Goal: Feedback & Contribution: Submit feedback/report problem

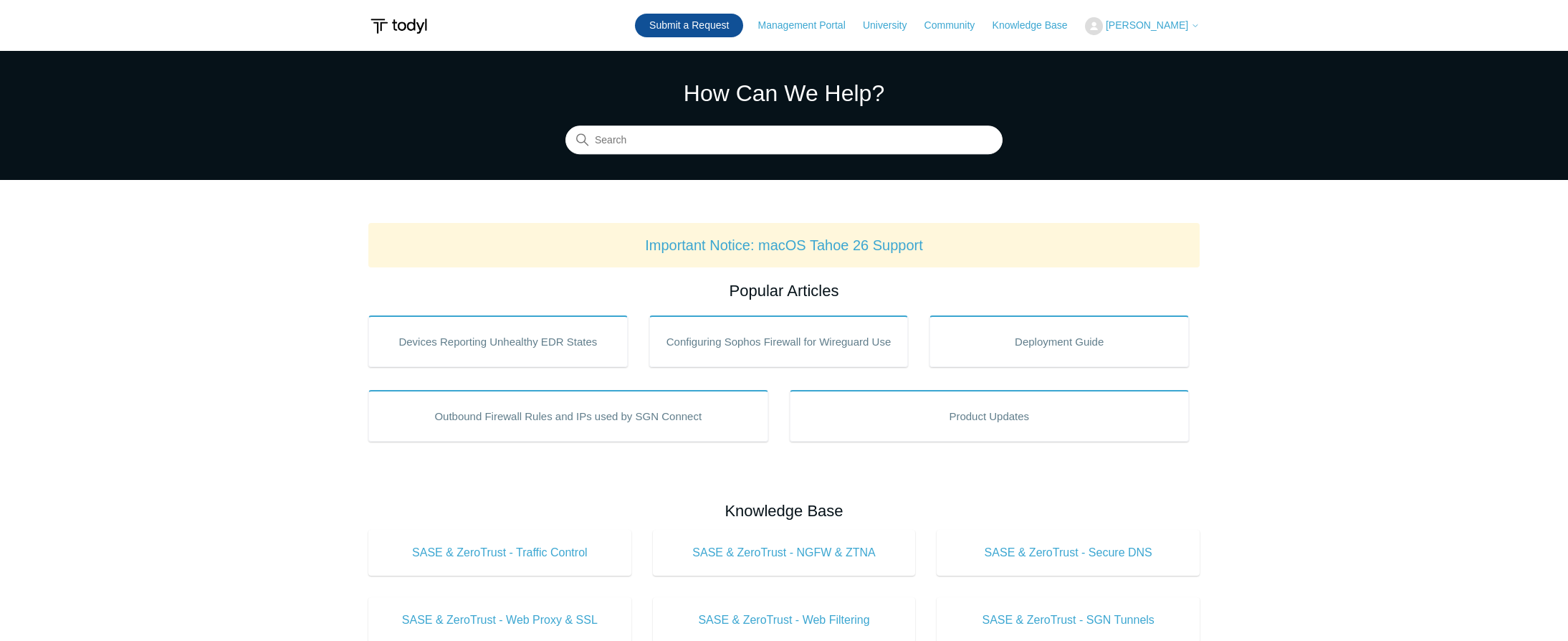
click at [722, 25] on link "Submit a Request" at bounding box center [688, 25] width 108 height 24
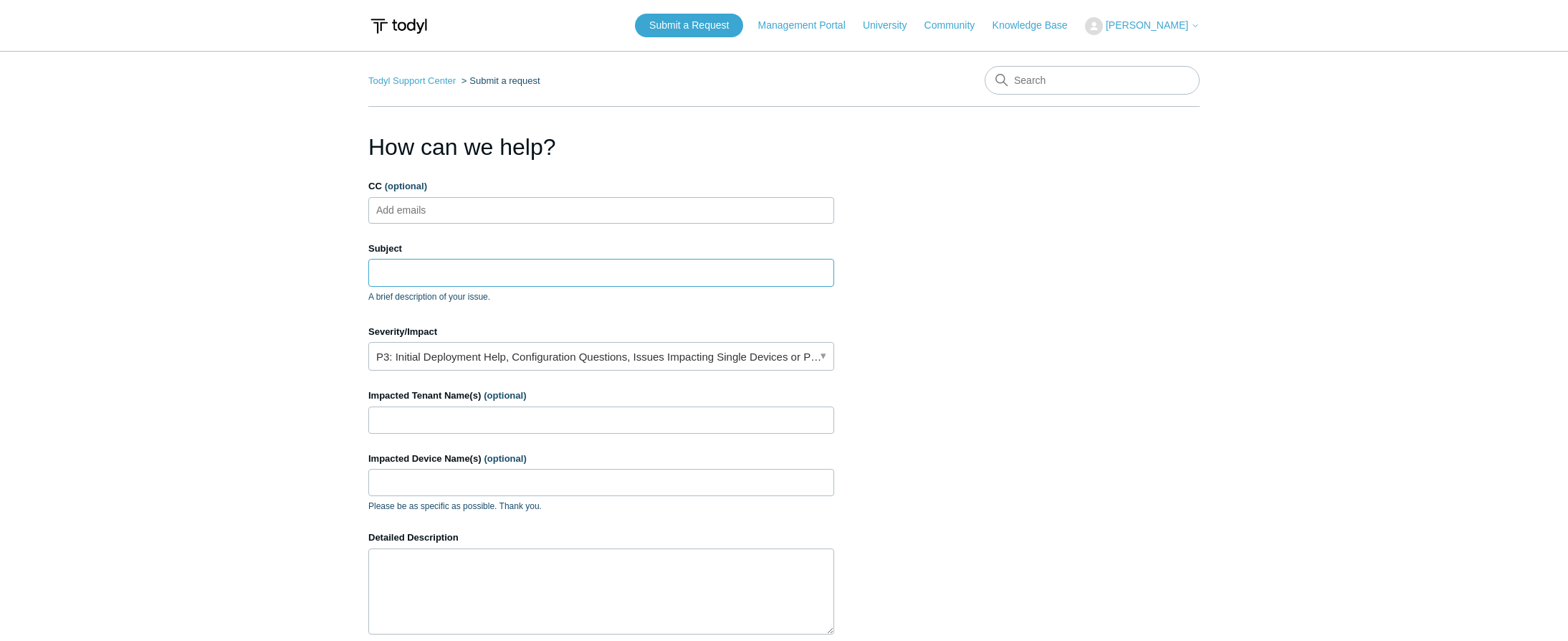
click at [429, 269] on input "Subject" at bounding box center [601, 272] width 465 height 27
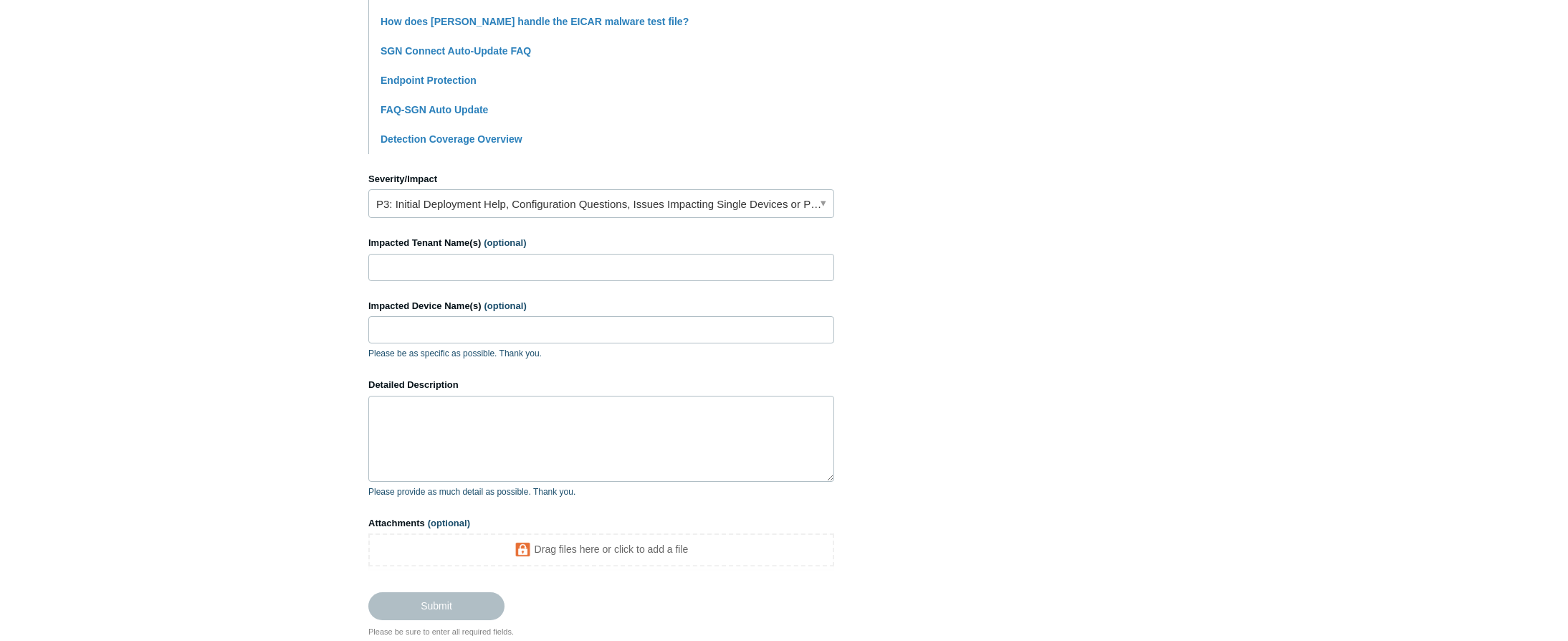
scroll to position [502, 0]
type input "EDR blocking mesh agent"
click at [449, 267] on input "Impacted Tenant Name(s) (optional)" at bounding box center [601, 266] width 465 height 27
click at [544, 270] on input "Impacted Tenant Name(s) (optional)" at bounding box center [601, 266] width 465 height 27
type input "[DEMOGRAPHIC_DATA]"
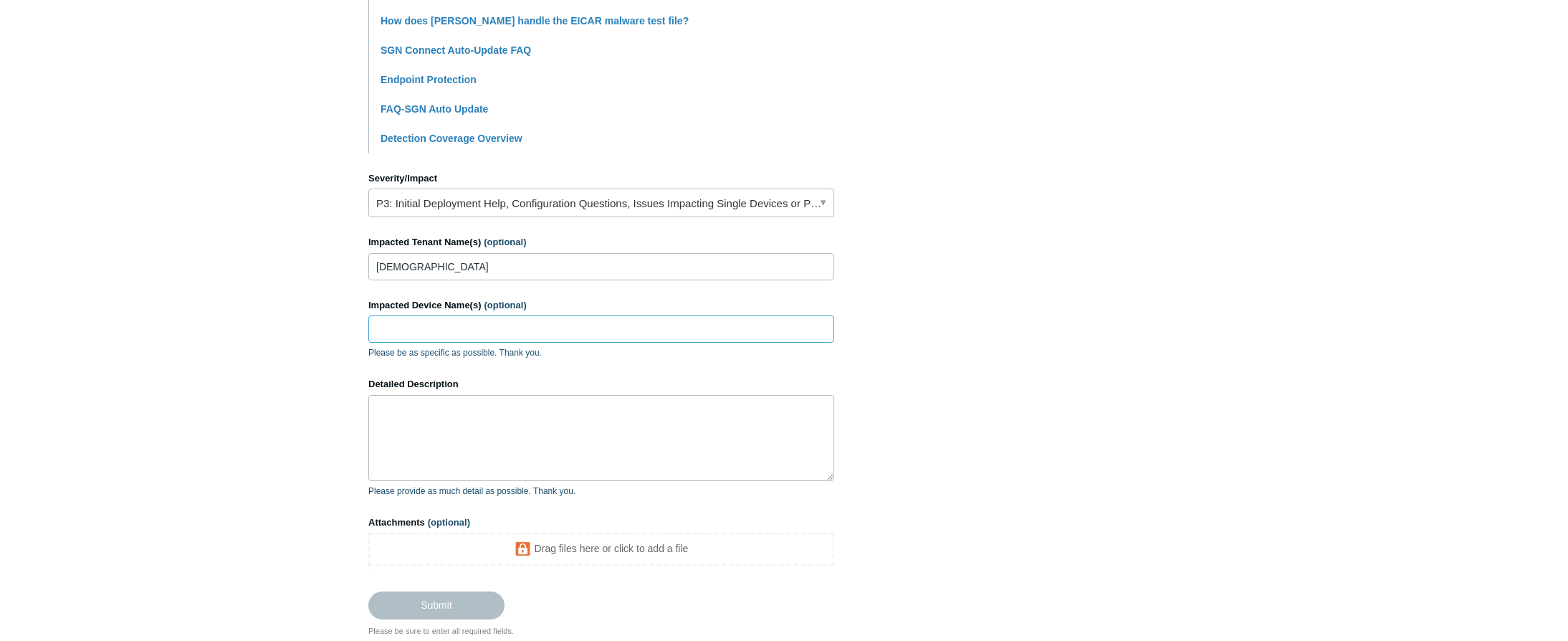
click at [465, 326] on input "Impacted Device Name(s) (optional)" at bounding box center [601, 328] width 465 height 27
click at [419, 328] on input "Impacted Device Name(s) (optional)" at bounding box center [601, 328] width 465 height 27
type input "FBCSTHQ"
click at [420, 417] on textarea "Detailed Description" at bounding box center [601, 437] width 465 height 86
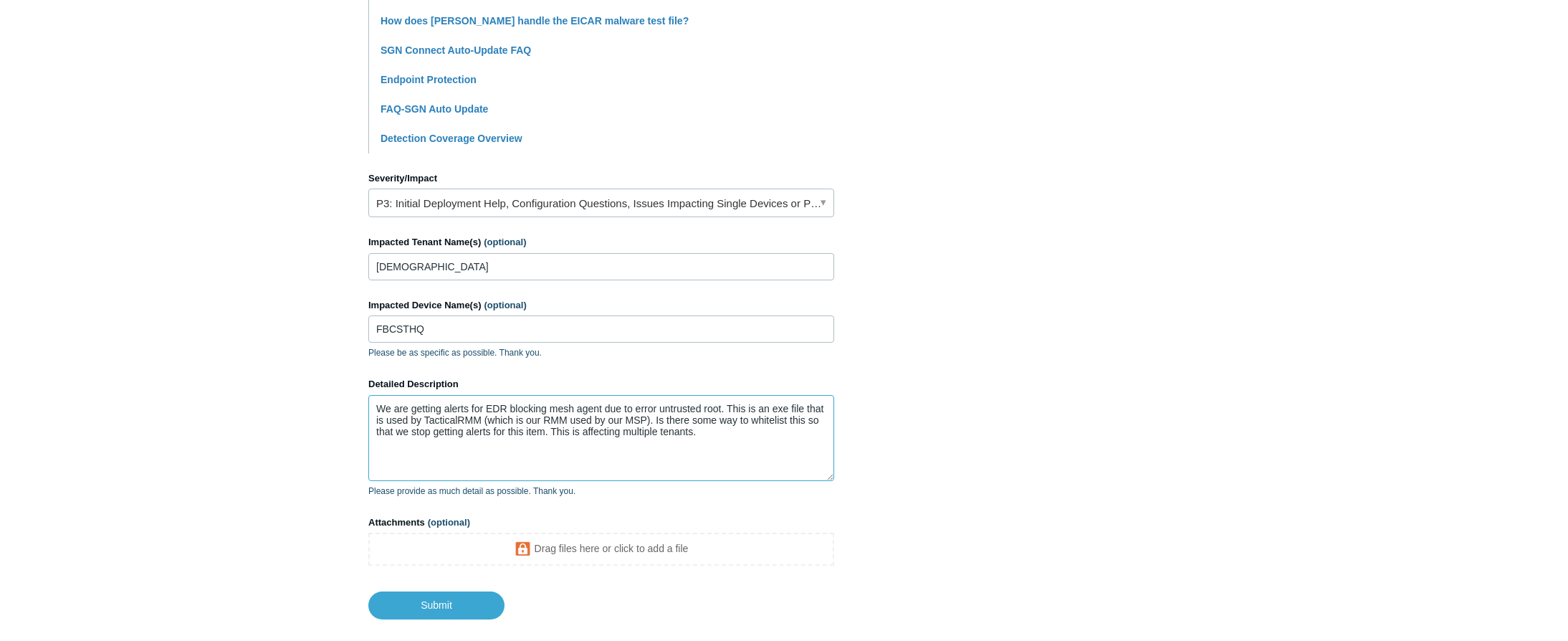
click at [760, 448] on textarea "We are getting alerts for EDR blocking mesh agent due to error untrusted root. …" at bounding box center [601, 437] width 465 height 86
drag, startPoint x: 636, startPoint y: 465, endPoint x: 602, endPoint y: 447, distance: 38.5
click at [629, 463] on textarea "We are getting alerts for EDR blocking mesh agent due to error untrusted root. …" at bounding box center [601, 437] width 465 height 86
paste textarea "0063516718656579"
drag, startPoint x: 311, startPoint y: 467, endPoint x: 357, endPoint y: 467, distance: 46.0
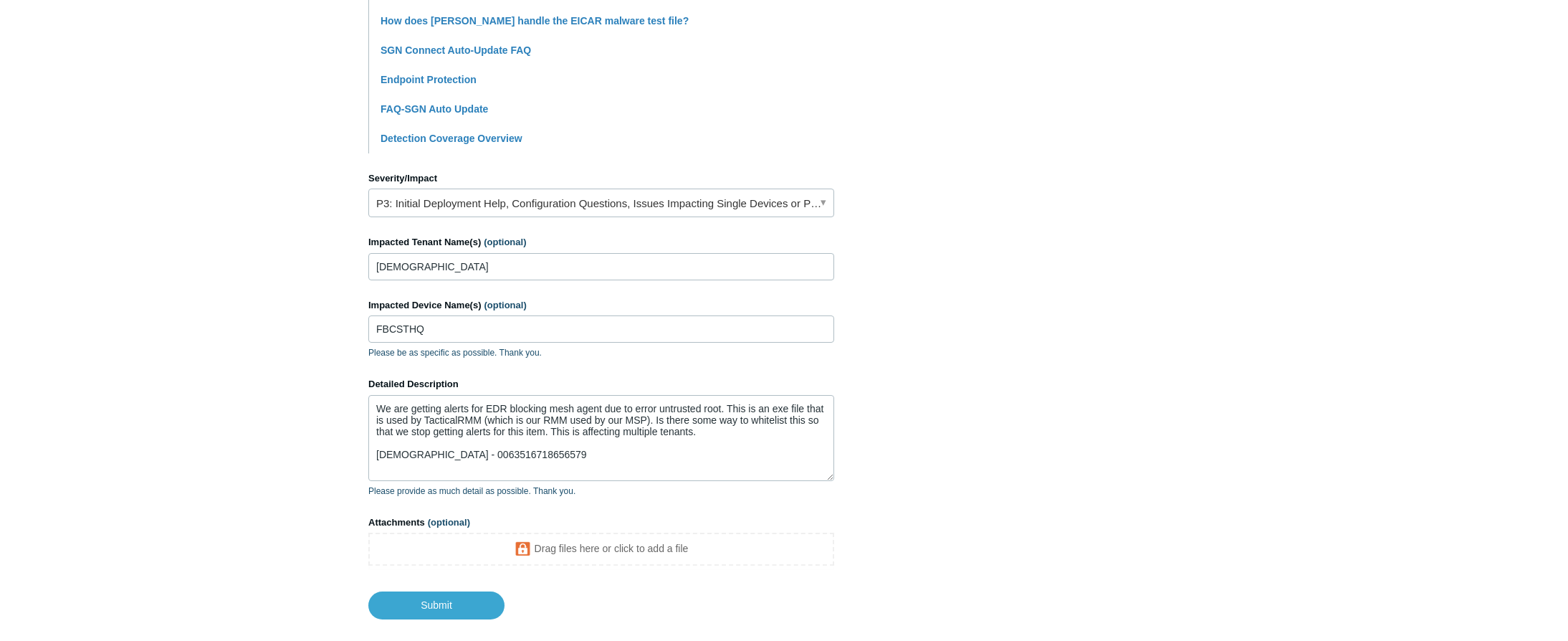
click at [327, 467] on main "Todyl Support Center Submit a request How can we help? CC (optional) Add emails…" at bounding box center [784, 84] width 1568 height 1070
click at [600, 458] on textarea "We are getting alerts for EDR blocking mesh agent due to error untrusted root. …" at bounding box center [601, 437] width 465 height 86
click at [263, 359] on main "Todyl Support Center Submit a request How can we help? CC (optional) Add emails…" at bounding box center [784, 84] width 1568 height 1070
click at [478, 466] on textarea "We are getting alerts for EDR blocking mesh agent due to error untrusted root. …" at bounding box center [601, 437] width 465 height 86
paste textarea "0058234916196453"
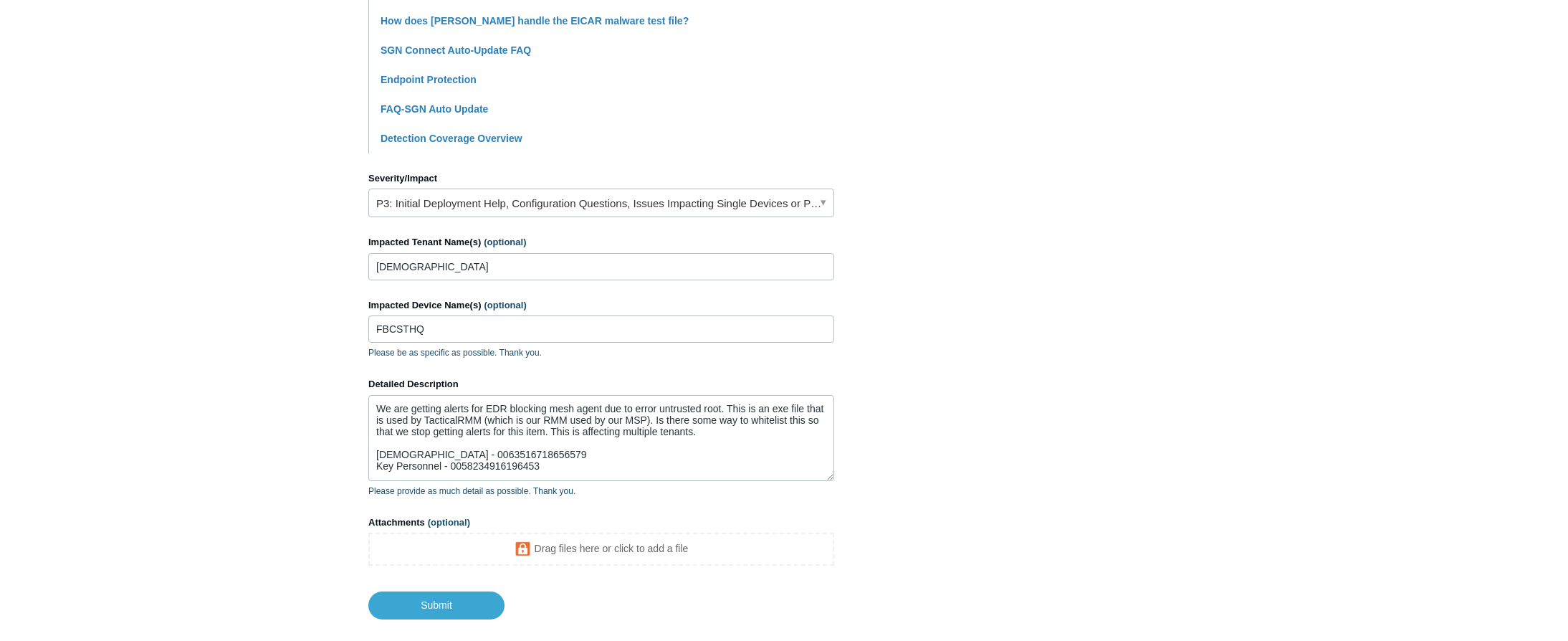
click at [307, 439] on main "Todyl Support Center Submit a request How can we help? CC (optional) Add emails…" at bounding box center [784, 84] width 1568 height 1070
click at [549, 467] on textarea "We are getting alerts for EDR blocking mesh agent due to error untrusted root. …" at bounding box center [601, 437] width 465 height 86
paste textarea "0057364685683734"
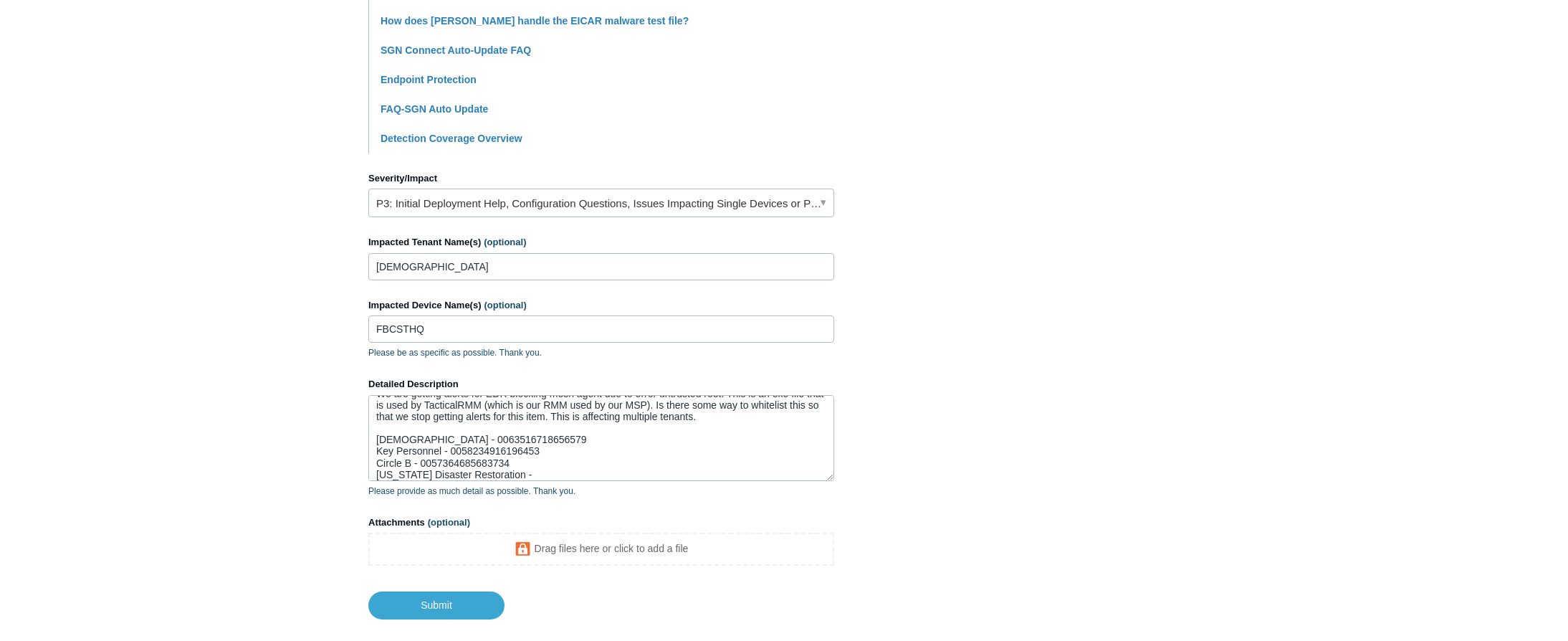
drag, startPoint x: 227, startPoint y: 452, endPoint x: 526, endPoint y: 492, distance: 301.7
click at [230, 452] on main "Todyl Support Center Submit a request How can we help? CC (optional) Add emails…" at bounding box center [784, 84] width 1568 height 1070
click at [574, 474] on textarea "We are getting alerts for EDR blocking mesh agent due to error untrusted root. …" at bounding box center [601, 437] width 465 height 86
paste textarea "0016356937791657"
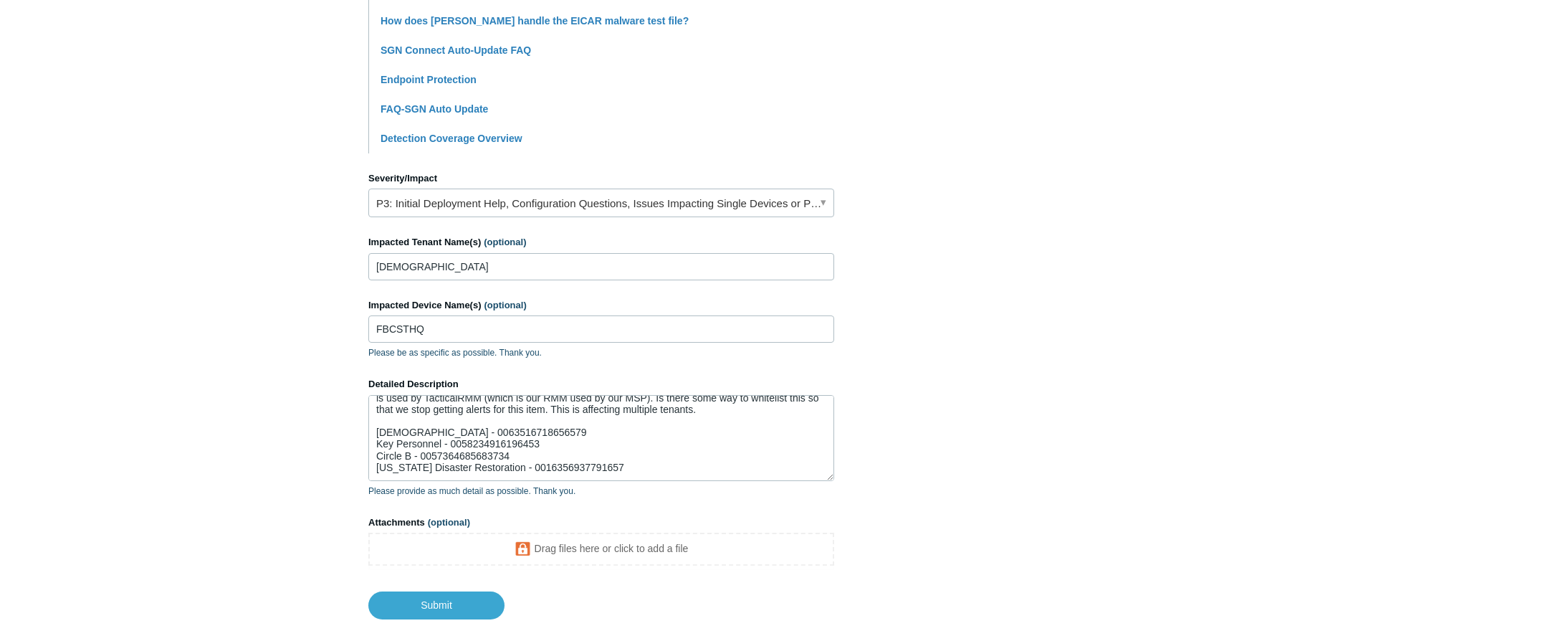
click at [180, 307] on main "Todyl Support Center Submit a request How can we help? CC (optional) Add emails…" at bounding box center [784, 84] width 1568 height 1070
click at [467, 472] on textarea "We are getting alerts for EDR blocking mesh agent due to error untrusted root. …" at bounding box center [601, 437] width 465 height 86
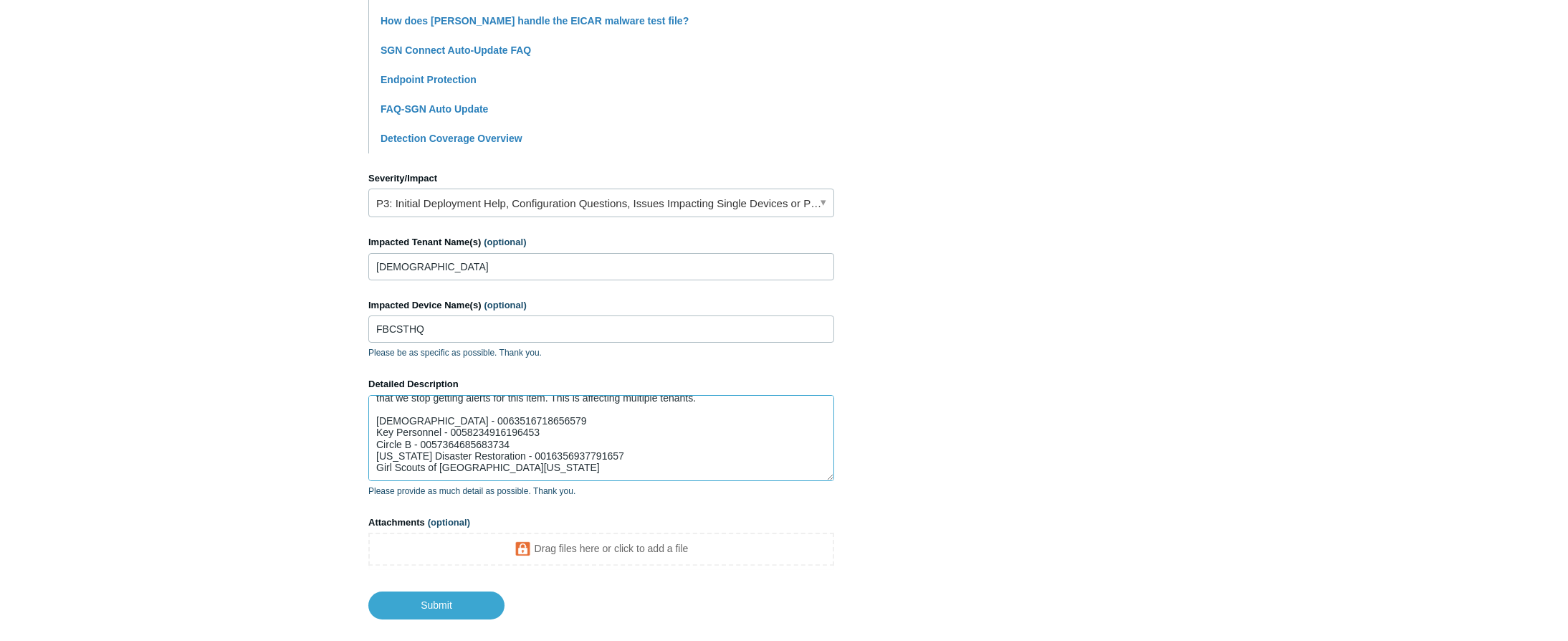
paste textarea "0077742878277933"
click at [288, 413] on main "Todyl Support Center Submit a request How can we help? CC (optional) Add emails…" at bounding box center [784, 84] width 1568 height 1070
click at [588, 477] on textarea "We are getting alerts for EDR blocking mesh agent due to error untrusted root. …" at bounding box center [601, 437] width 465 height 86
paste textarea "0231921807246709"
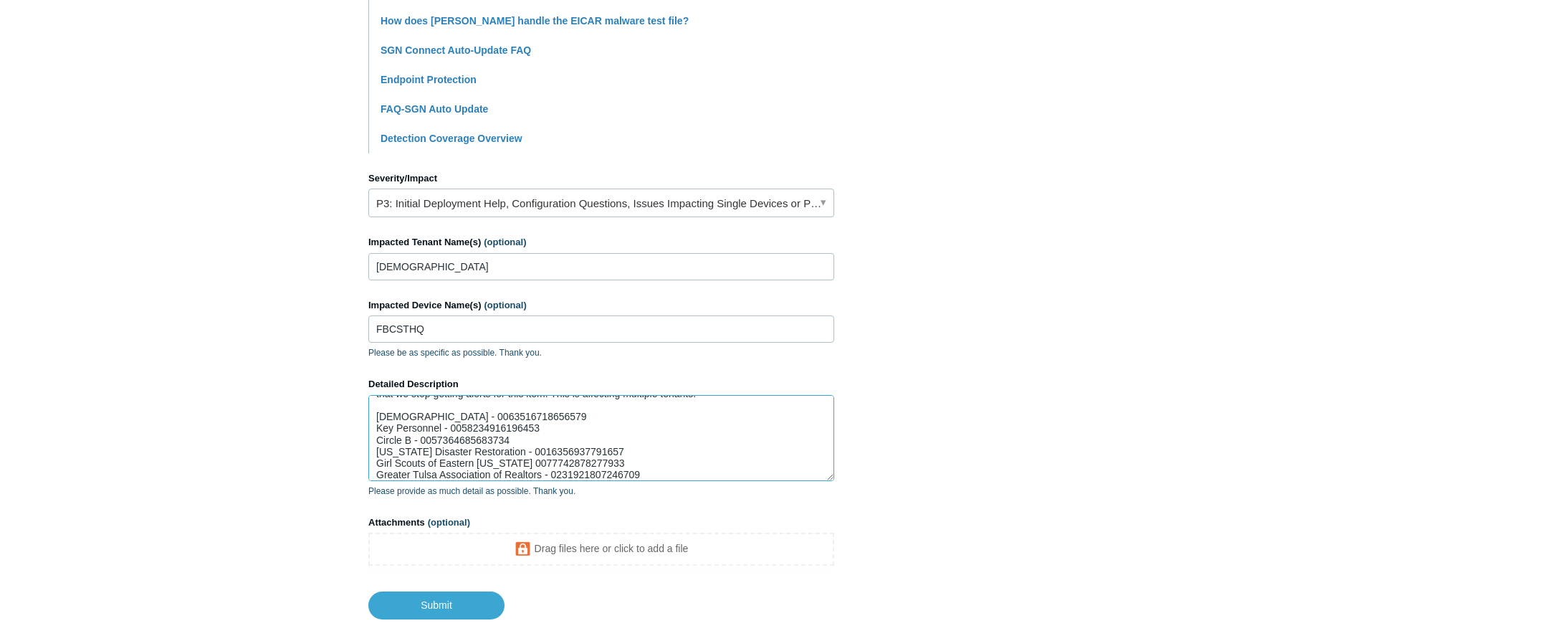
click at [683, 467] on textarea "We are getting alerts for EDR blocking mesh agent due to error untrusted root. …" at bounding box center [601, 437] width 465 height 86
click at [676, 471] on textarea "We are getting alerts for EDR blocking mesh agent due to error untrusted root. …" at bounding box center [601, 437] width 465 height 86
drag, startPoint x: 281, startPoint y: 403, endPoint x: 540, endPoint y: 467, distance: 266.8
click at [282, 403] on main "Todyl Support Center Submit a request How can we help? CC (optional) Add emails…" at bounding box center [784, 84] width 1568 height 1070
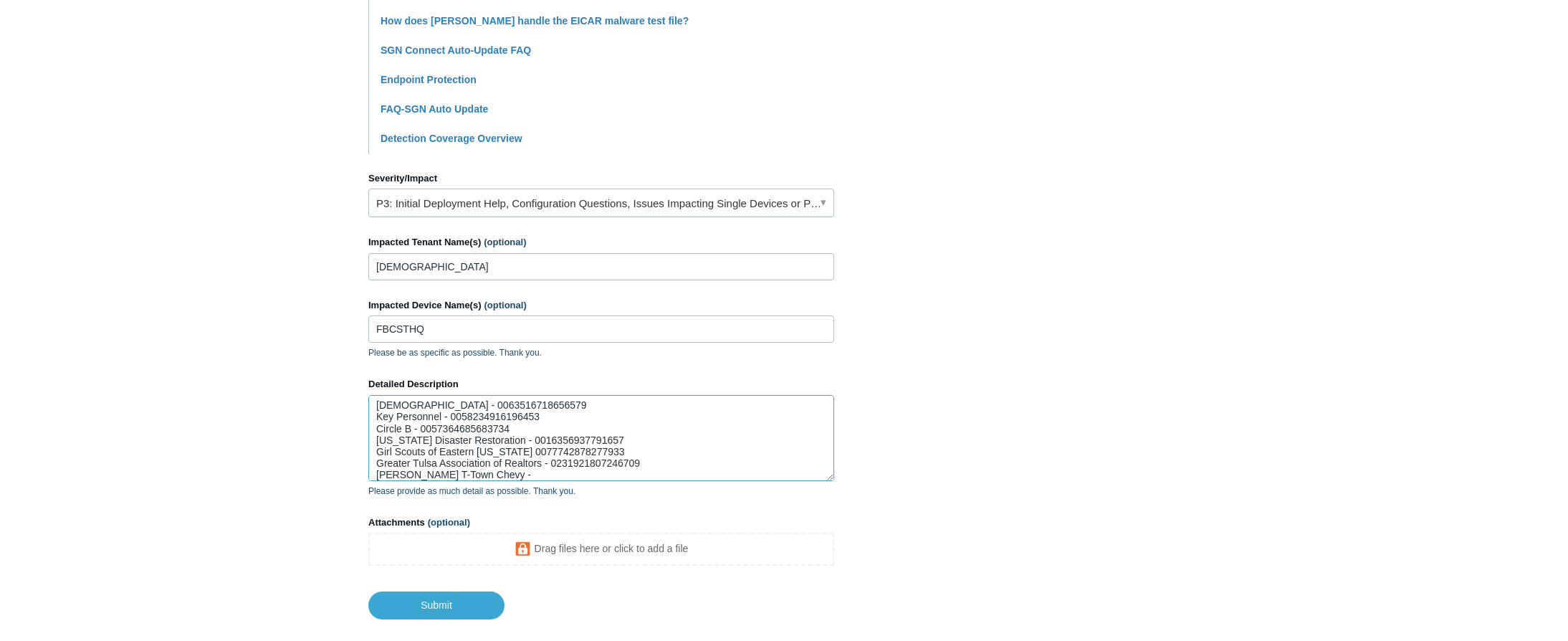
click at [523, 472] on textarea "We are getting alerts for EDR blocking mesh agent due to error untrusted root. …" at bounding box center [601, 437] width 465 height 86
paste textarea "High • Malware Prevention Event"
drag, startPoint x: 224, startPoint y: 488, endPoint x: 350, endPoint y: 484, distance: 126.1
click at [224, 488] on main "Todyl Support Center Submit a request How can we help? CC (optional) Add emails…" at bounding box center [784, 84] width 1568 height 1070
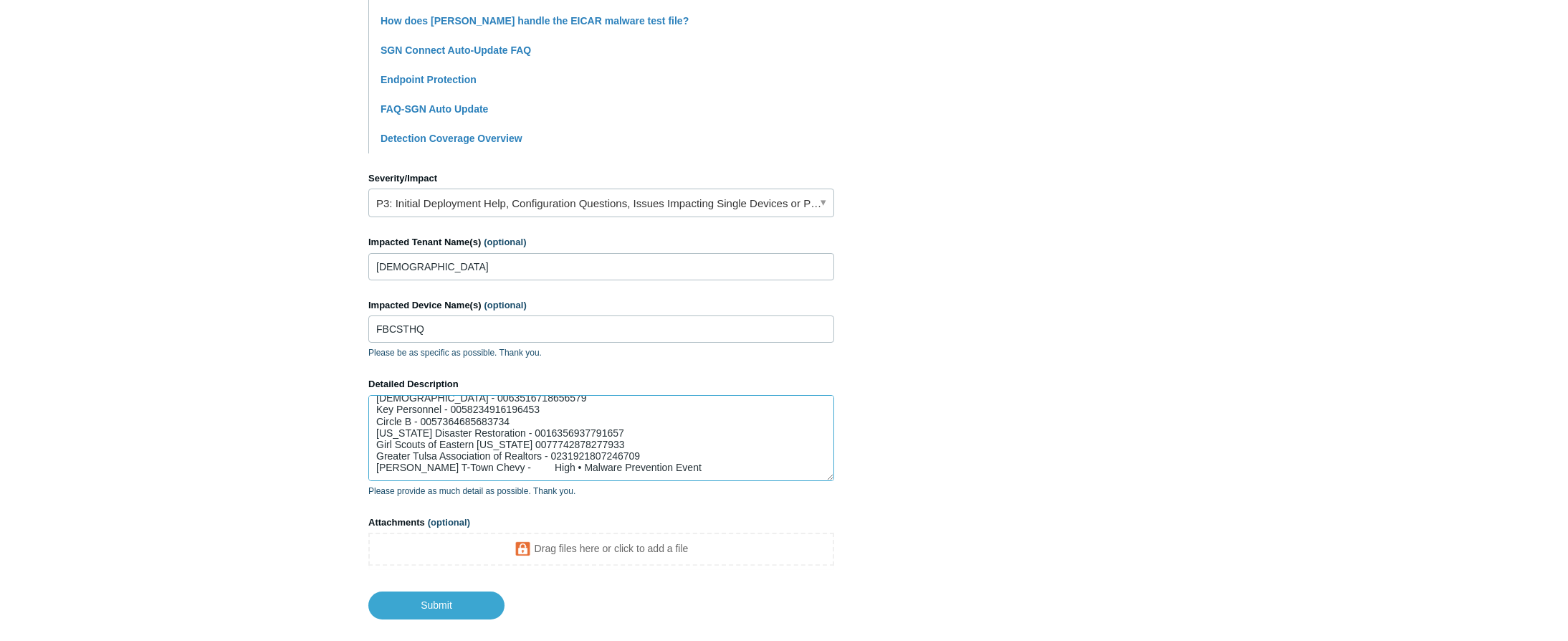
drag, startPoint x: 681, startPoint y: 471, endPoint x: 322, endPoint y: 476, distance: 359.0
click at [322, 476] on main "Todyl Support Center Submit a request How can we help? CC (optional) Add emails…" at bounding box center [784, 84] width 1568 height 1070
click at [285, 496] on main "Todyl Support Center Submit a request How can we help? CC (optional) Add emails…" at bounding box center [784, 84] width 1568 height 1070
click at [683, 454] on textarea "We are getting alerts for EDR blocking mesh agent due to error untrusted root. …" at bounding box center [601, 437] width 465 height 86
click at [672, 467] on textarea "We are getting alerts for EDR blocking mesh agent due to error untrusted root. …" at bounding box center [601, 437] width 465 height 86
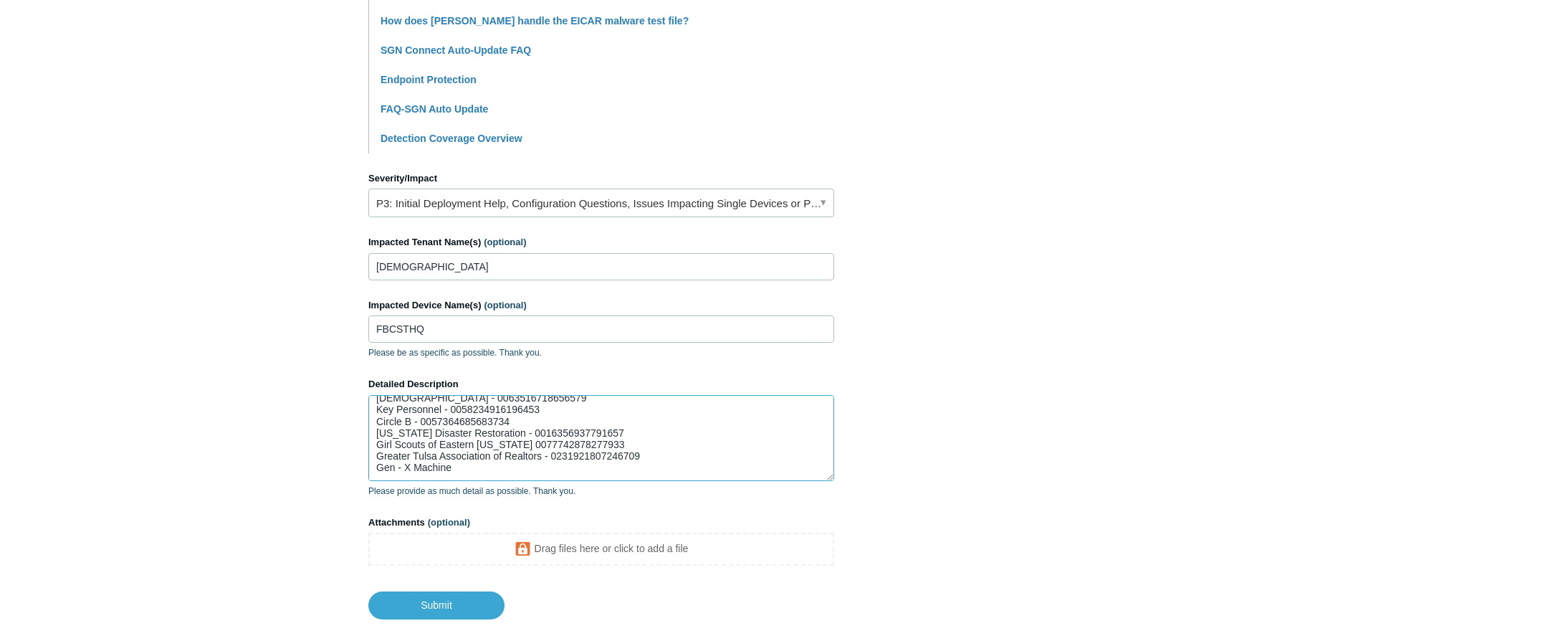
click at [382, 447] on textarea "We are getting alerts for EDR blocking mesh agent due to error untrusted root. …" at bounding box center [601, 437] width 465 height 86
click at [477, 469] on textarea "We are getting alerts for EDR blocking mesh agent due to error untrusted root. …" at bounding box center [601, 437] width 465 height 86
paste textarea "0109018063701788"
type textarea "We are getting alerts for EDR blocking mesh agent due to error untrusted root. …"
click at [442, 598] on input "Submit" at bounding box center [436, 606] width 136 height 28
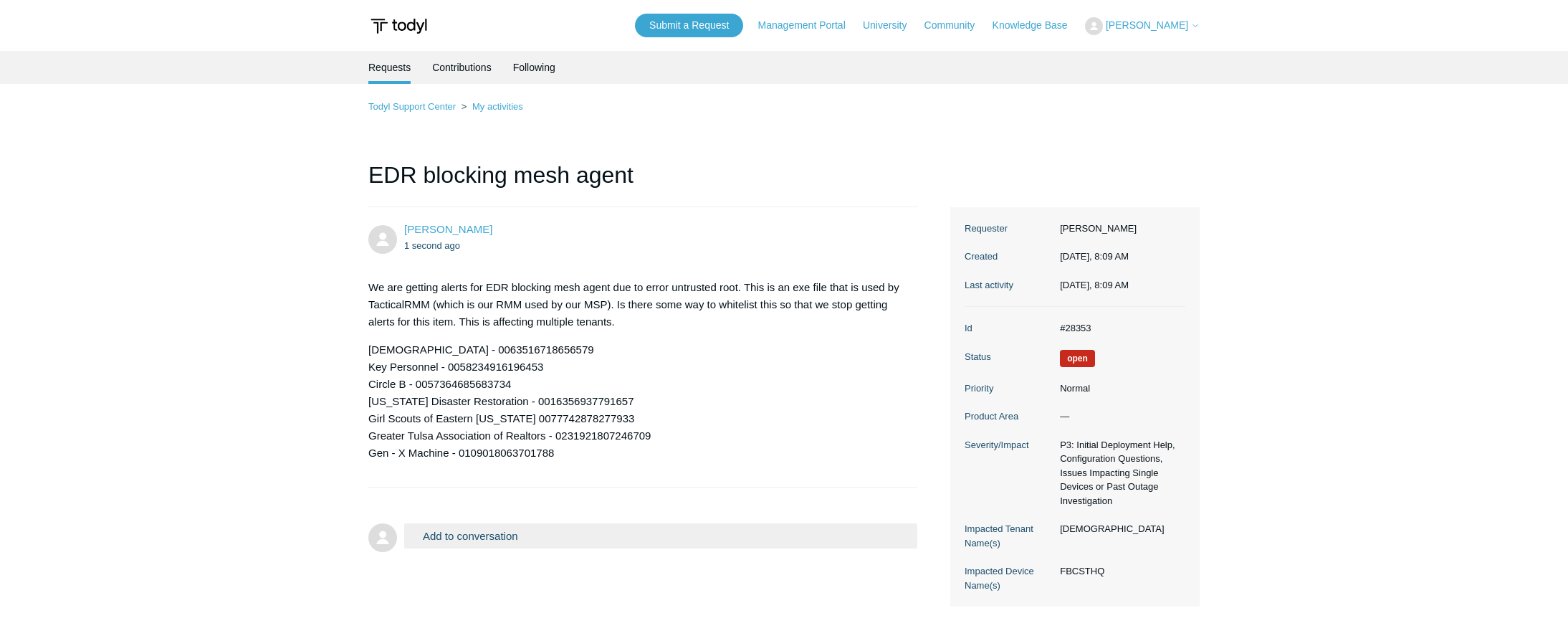
drag, startPoint x: 59, startPoint y: 179, endPoint x: 114, endPoint y: 183, distance: 55.1
click at [60, 179] on main "Requests Contributions Following Todyl Support Center My activities EDR blockin…" at bounding box center [784, 339] width 1568 height 577
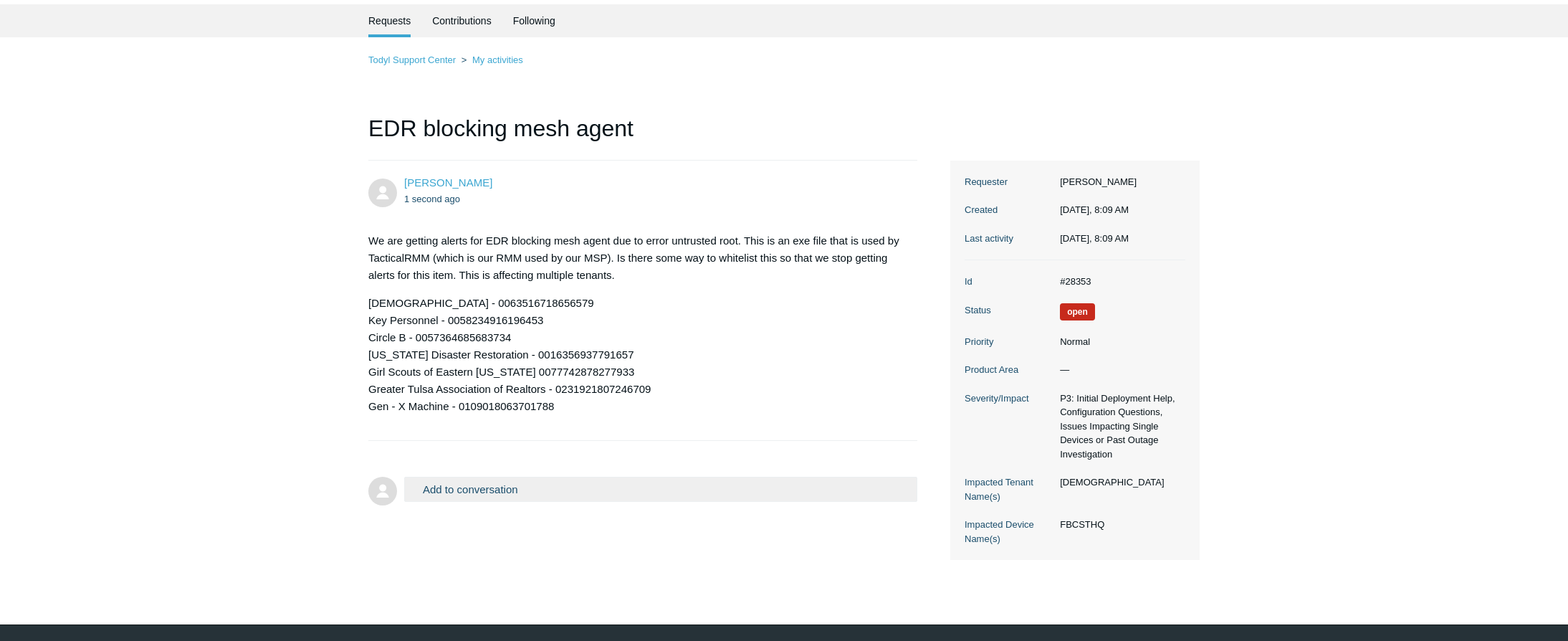
scroll to position [72, 0]
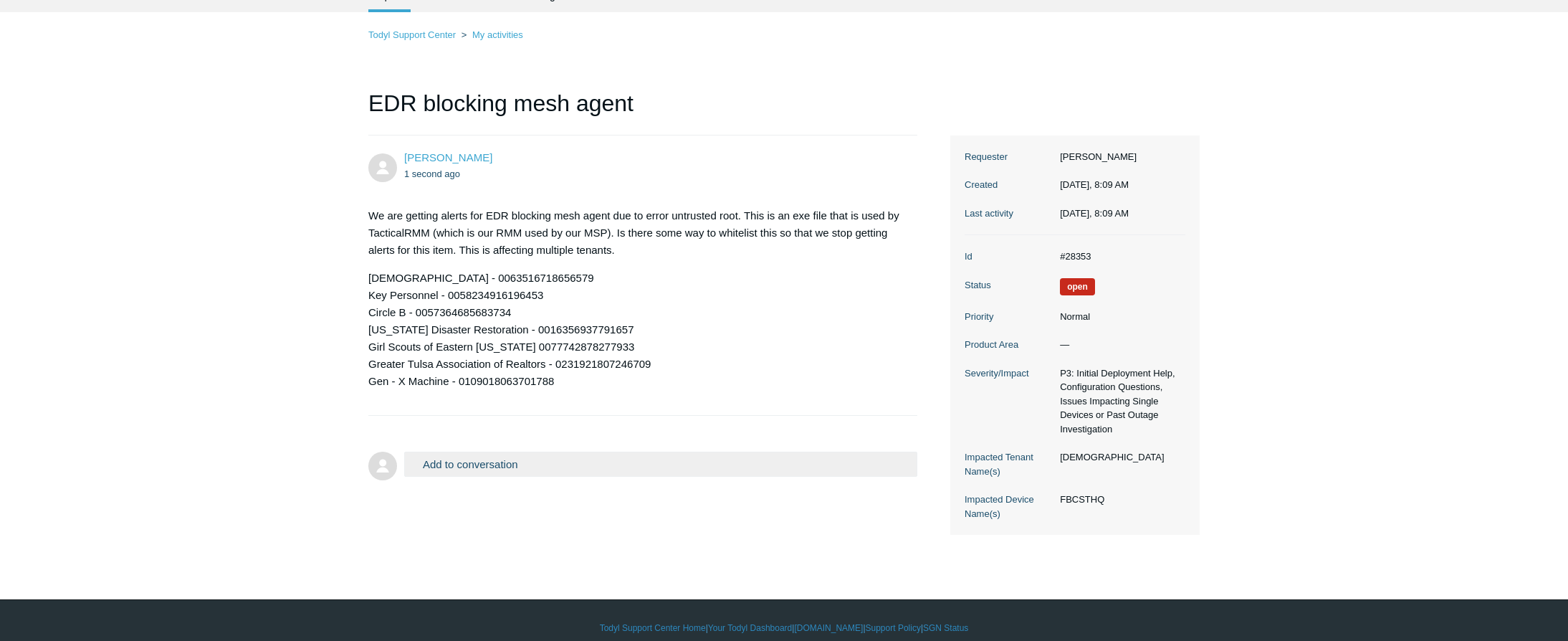
click at [511, 467] on button "Add to conversation" at bounding box center [661, 464] width 513 height 25
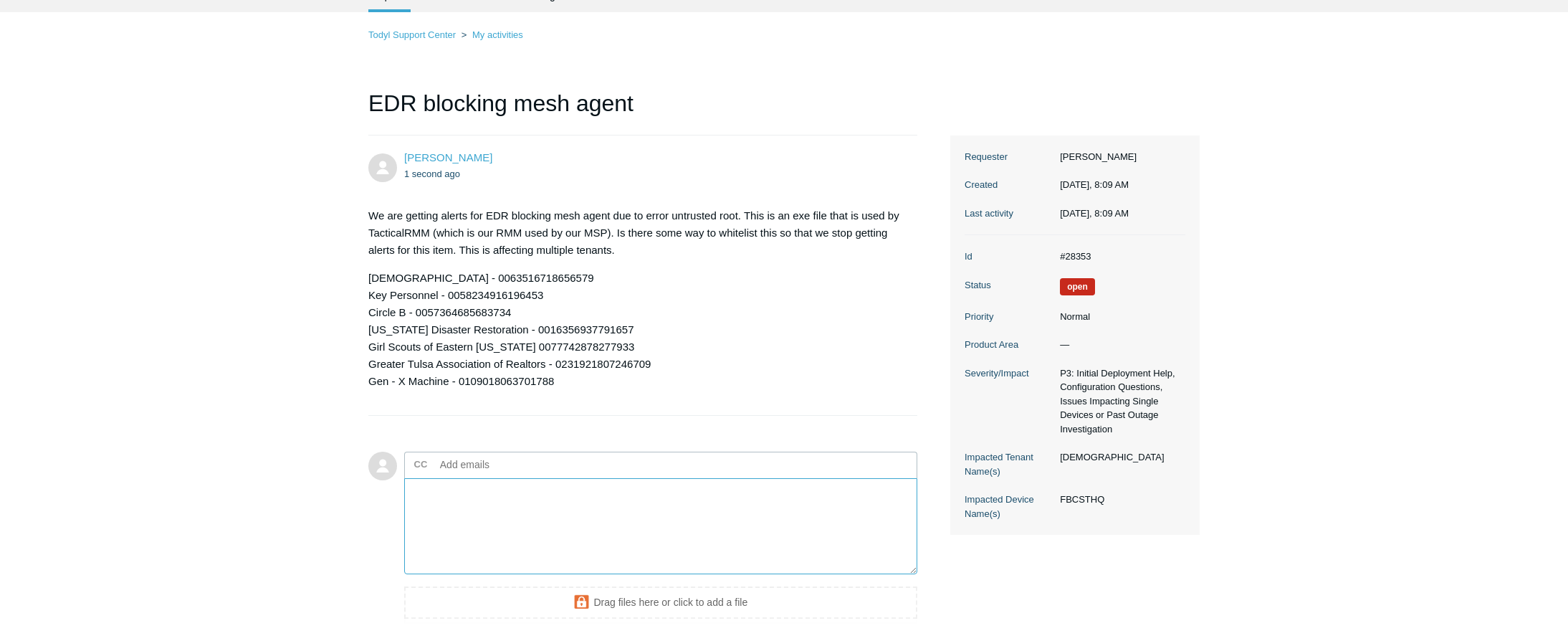
click at [507, 511] on textarea "Add your reply" at bounding box center [661, 526] width 513 height 97
click at [564, 492] on textarea "This is also showing up for" at bounding box center [661, 526] width 513 height 97
click at [511, 533] on textarea "This is also showing up for Durbin" at bounding box center [661, 526] width 513 height 97
click at [595, 497] on textarea "This is also showing up for Durbin" at bounding box center [661, 526] width 513 height 97
paste textarea "0148097919074689"
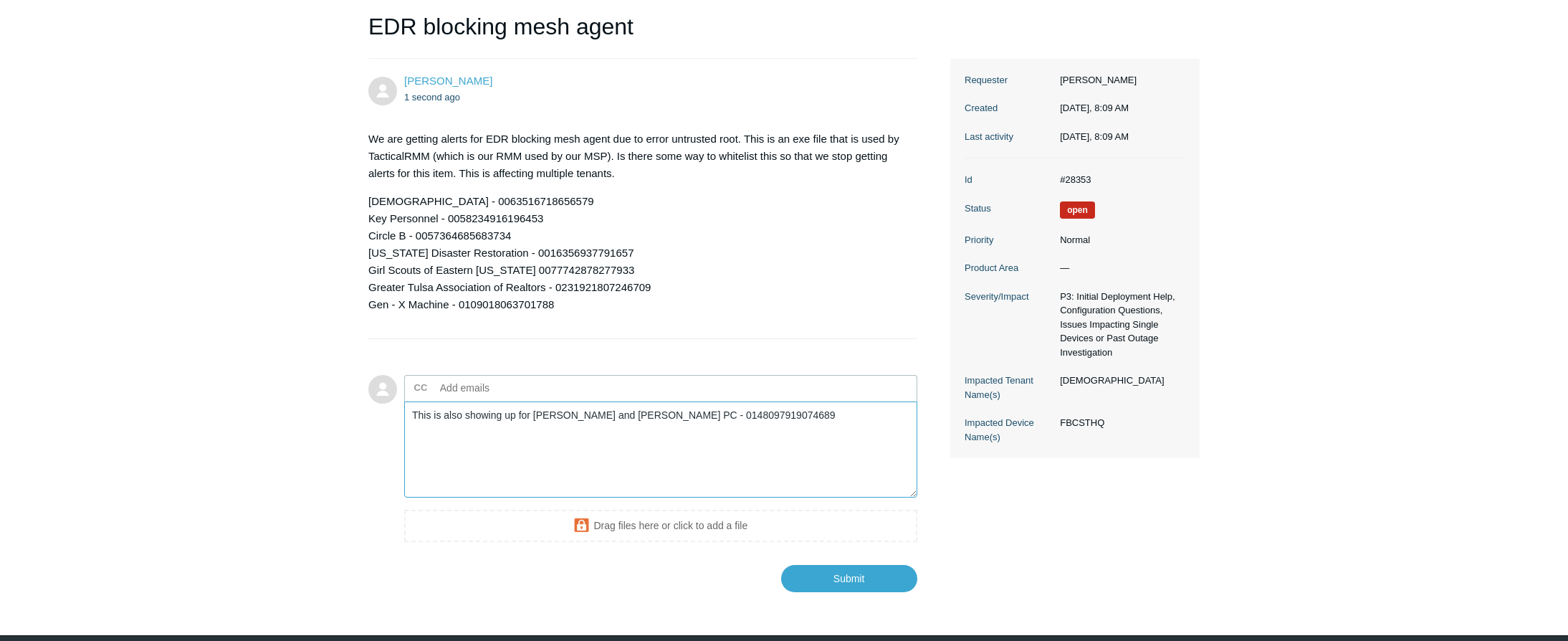
scroll to position [199, 0]
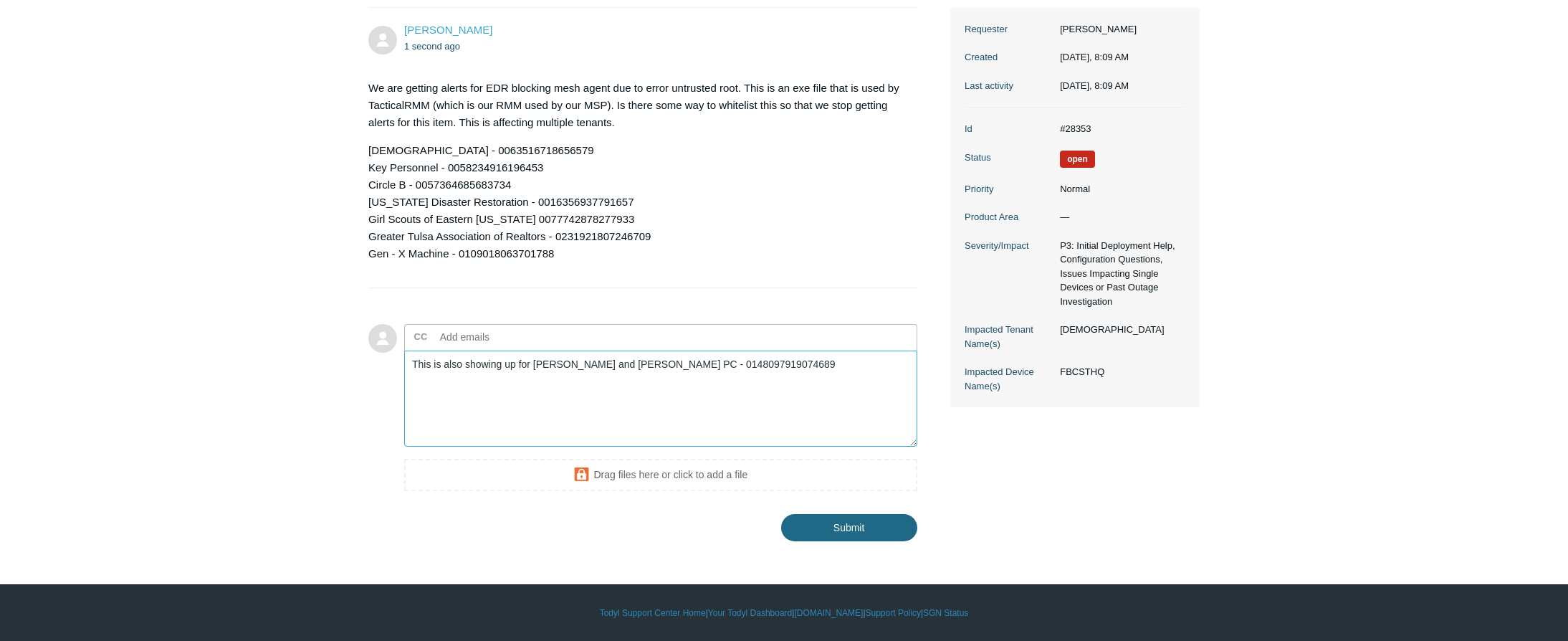
type textarea "This is also showing up for [PERSON_NAME] and [PERSON_NAME] PC - 01480979190746…"
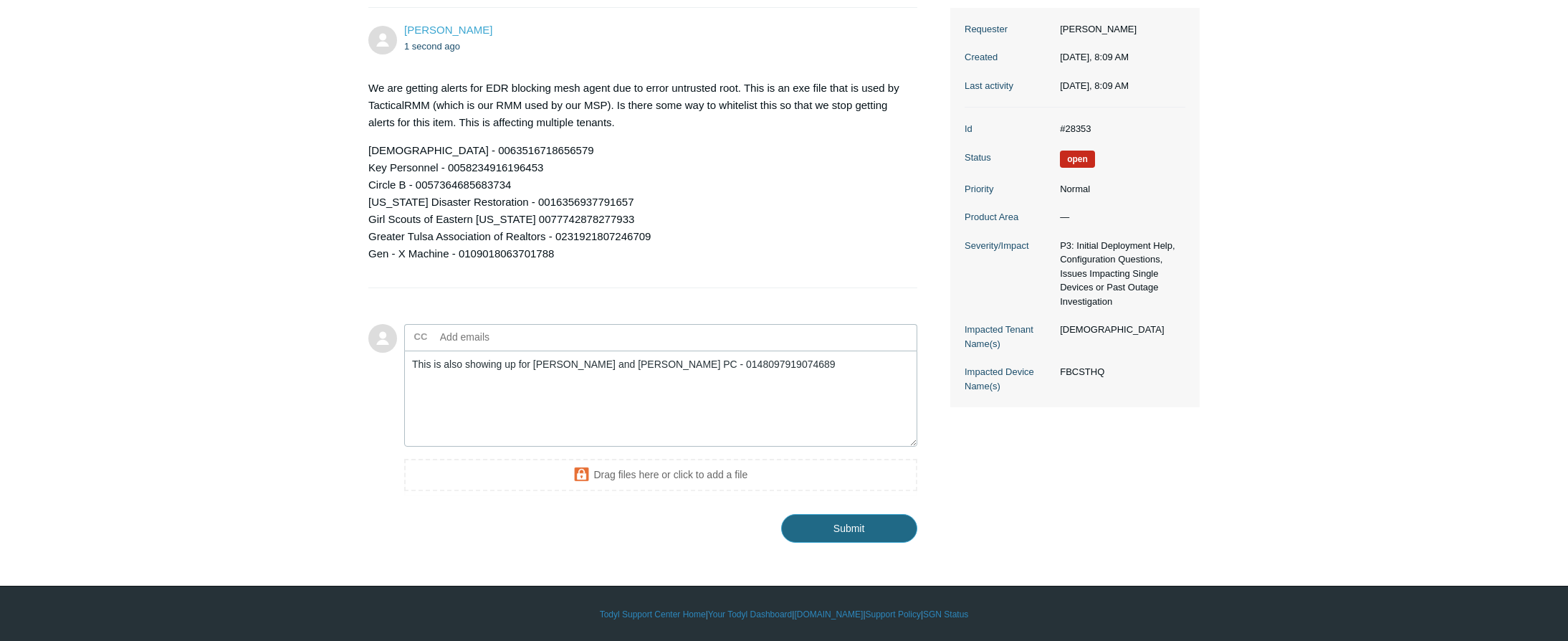
click at [836, 526] on input "Submit" at bounding box center [849, 529] width 136 height 28
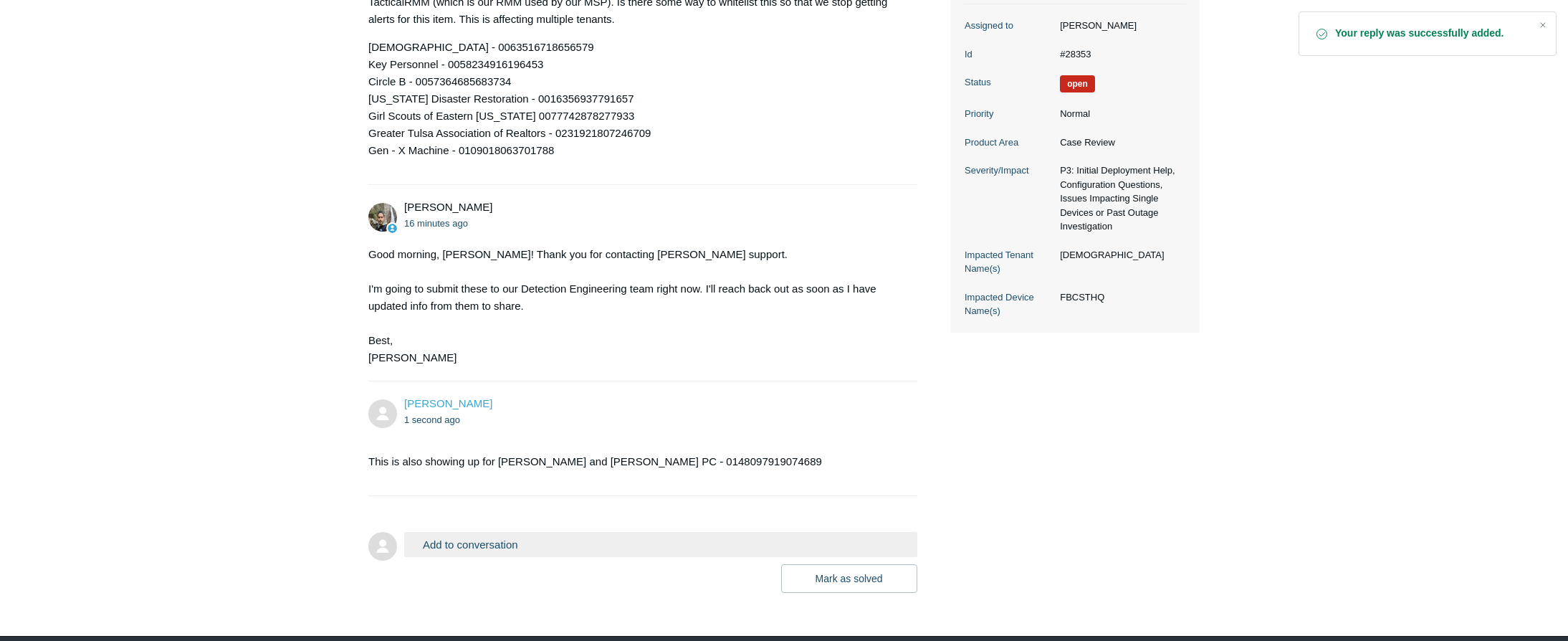
scroll to position [354, 0]
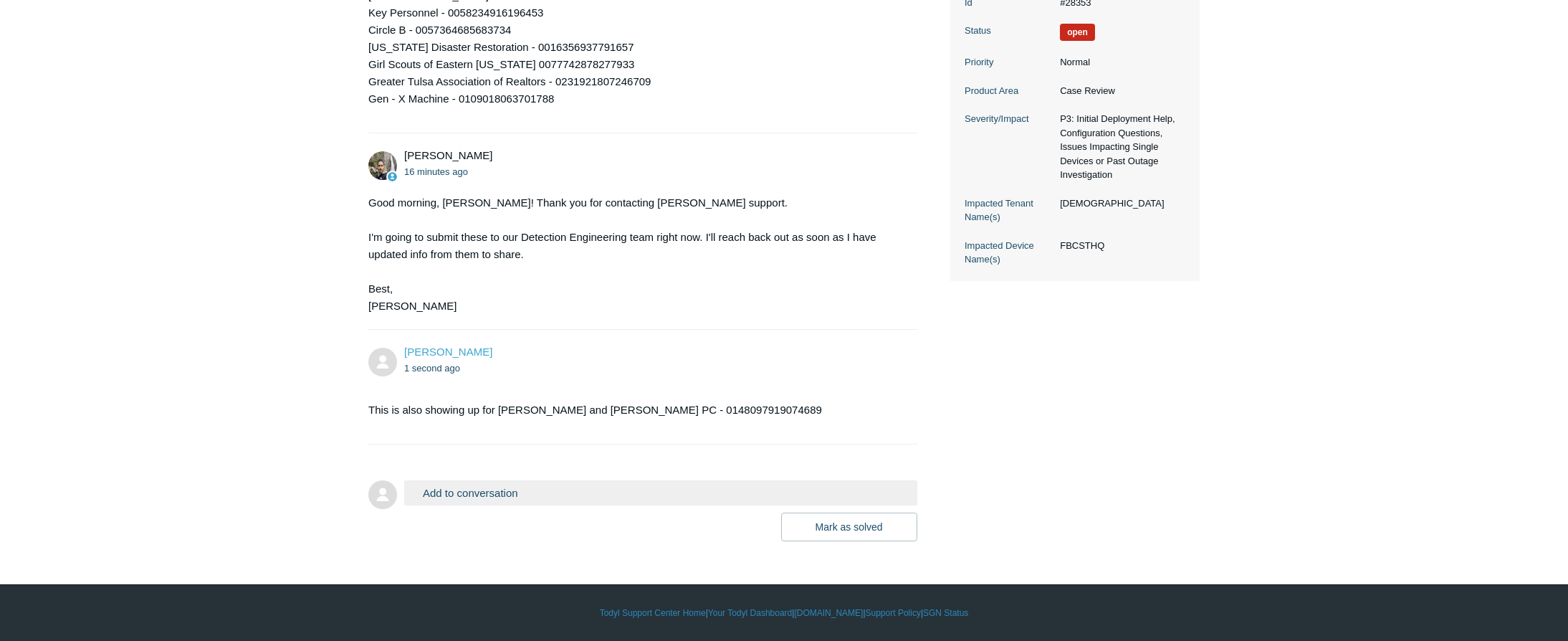
click at [519, 534] on div "Mark as solved Submit" at bounding box center [661, 527] width 513 height 28
click at [526, 498] on button "Add to conversation" at bounding box center [661, 493] width 513 height 25
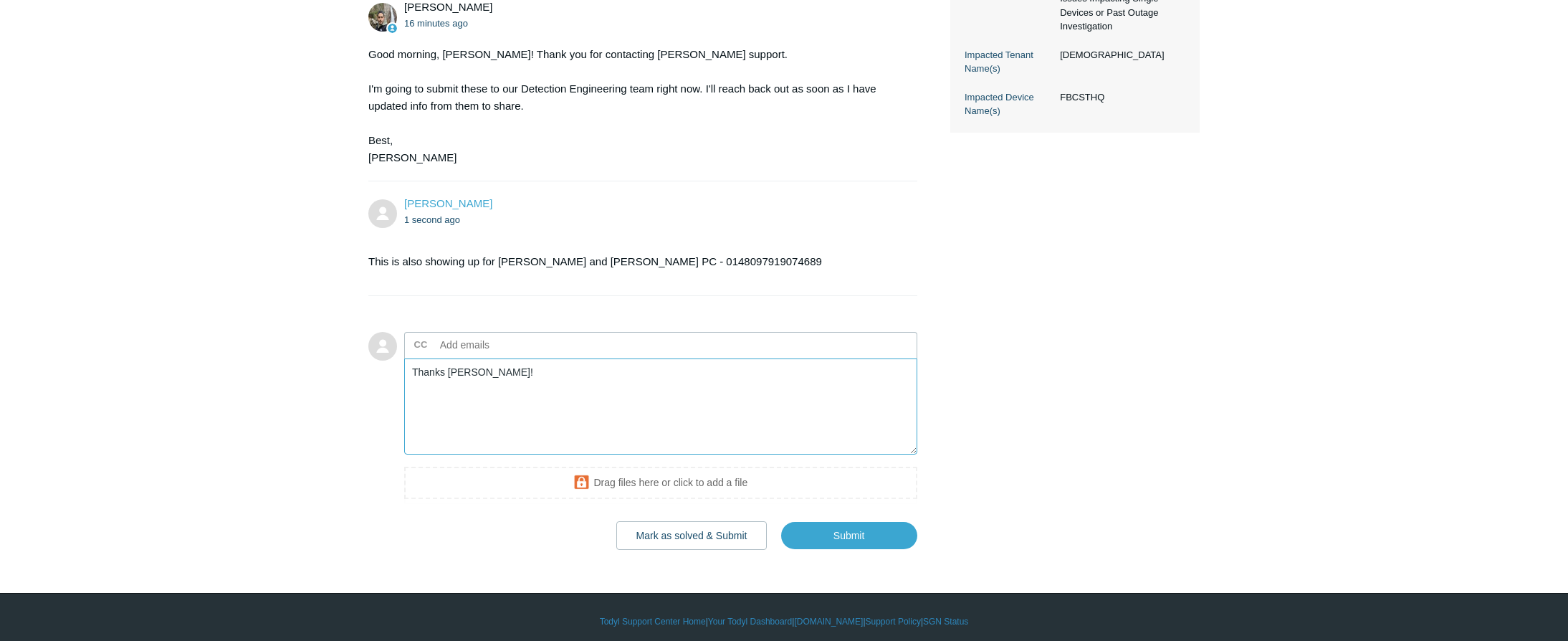
scroll to position [511, 0]
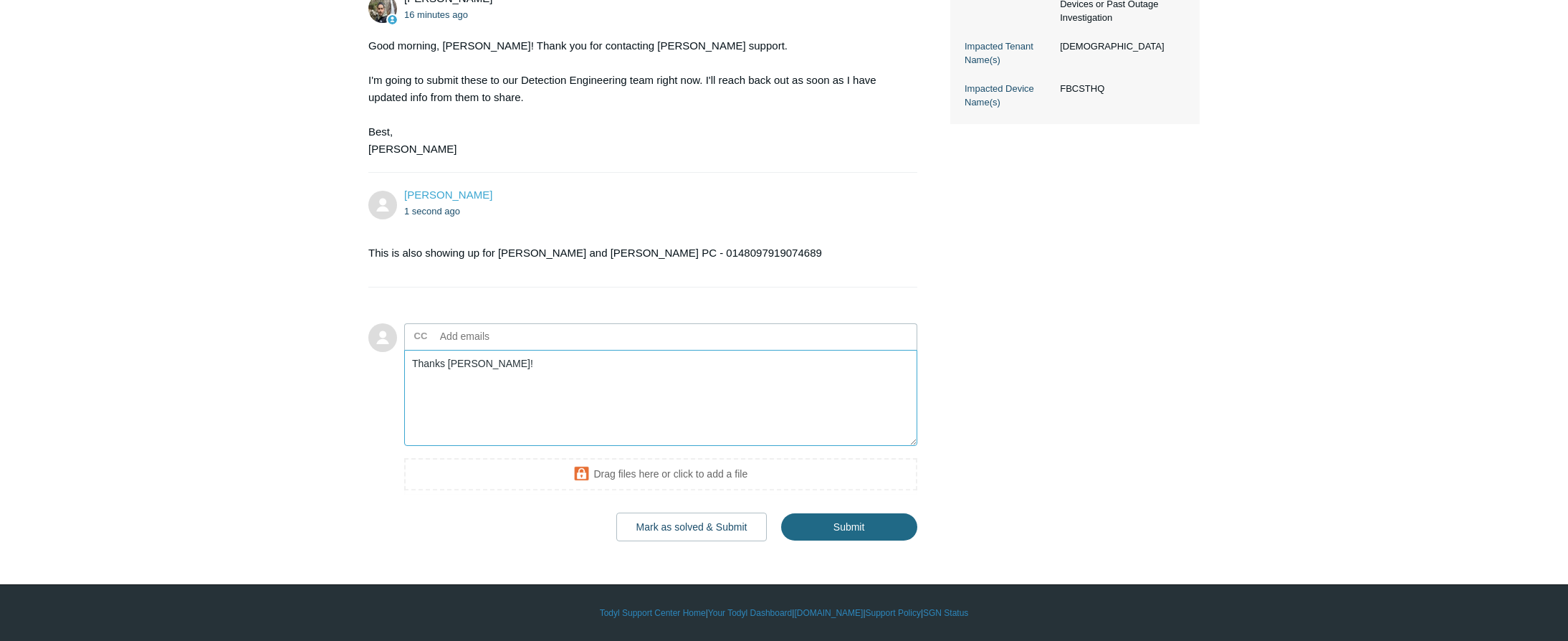
type textarea "Thanks Michael!"
click at [837, 526] on input "Submit" at bounding box center [849, 528] width 136 height 28
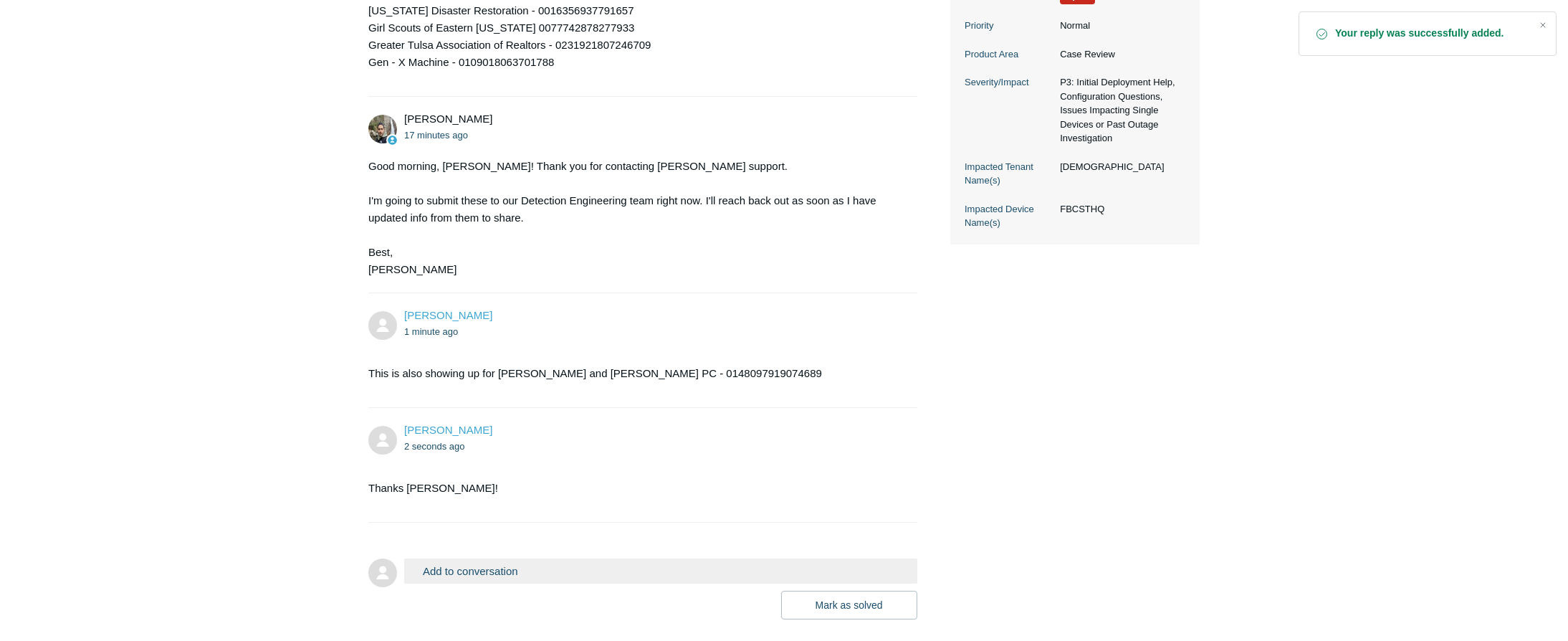
scroll to position [430, 0]
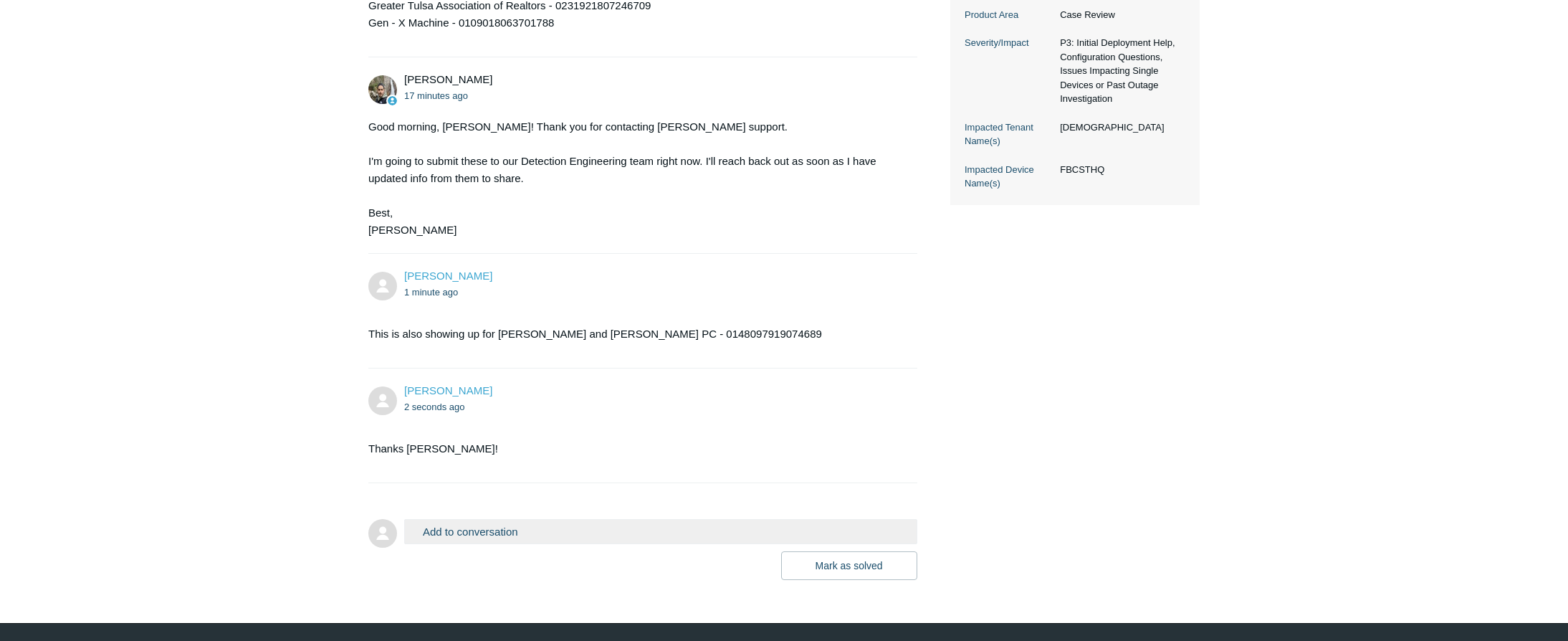
click at [150, 183] on main "Requests Contributions Following Todyl Support Center My activities EDR blockin…" at bounding box center [784, 101] width 1568 height 960
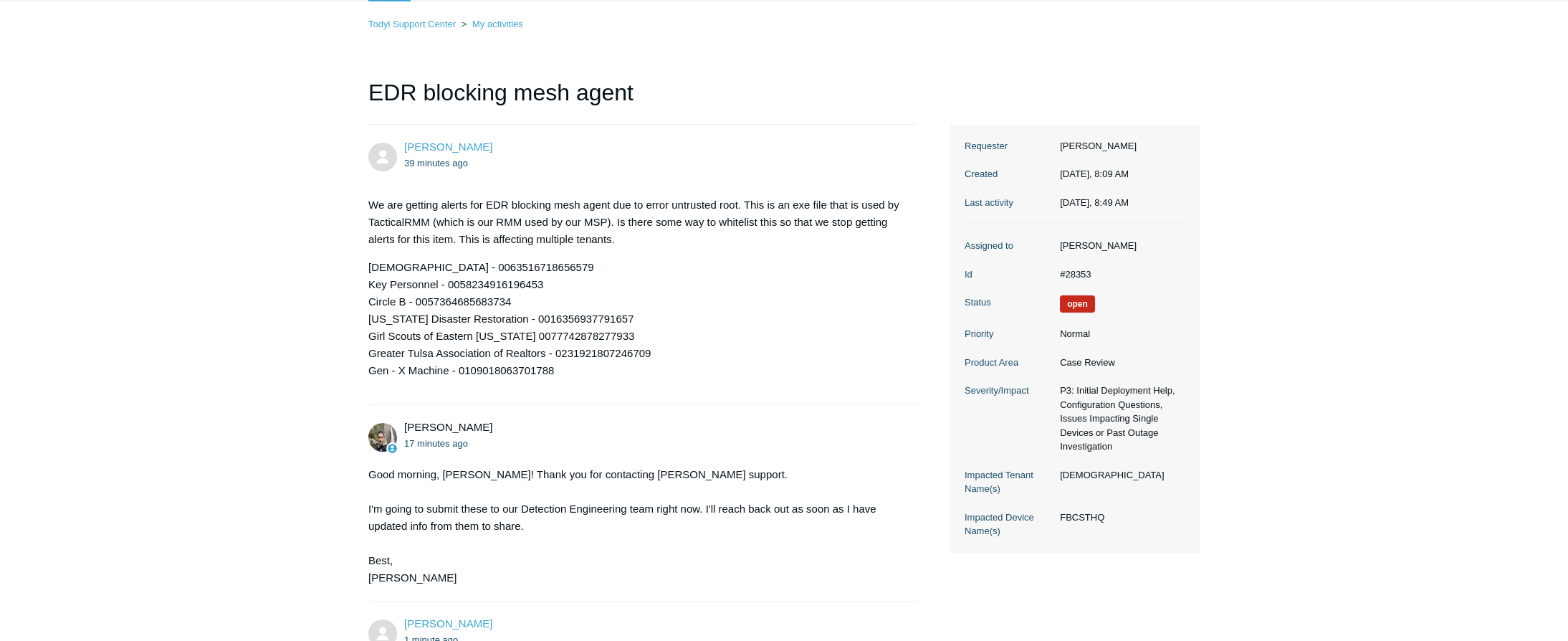
scroll to position [72, 0]
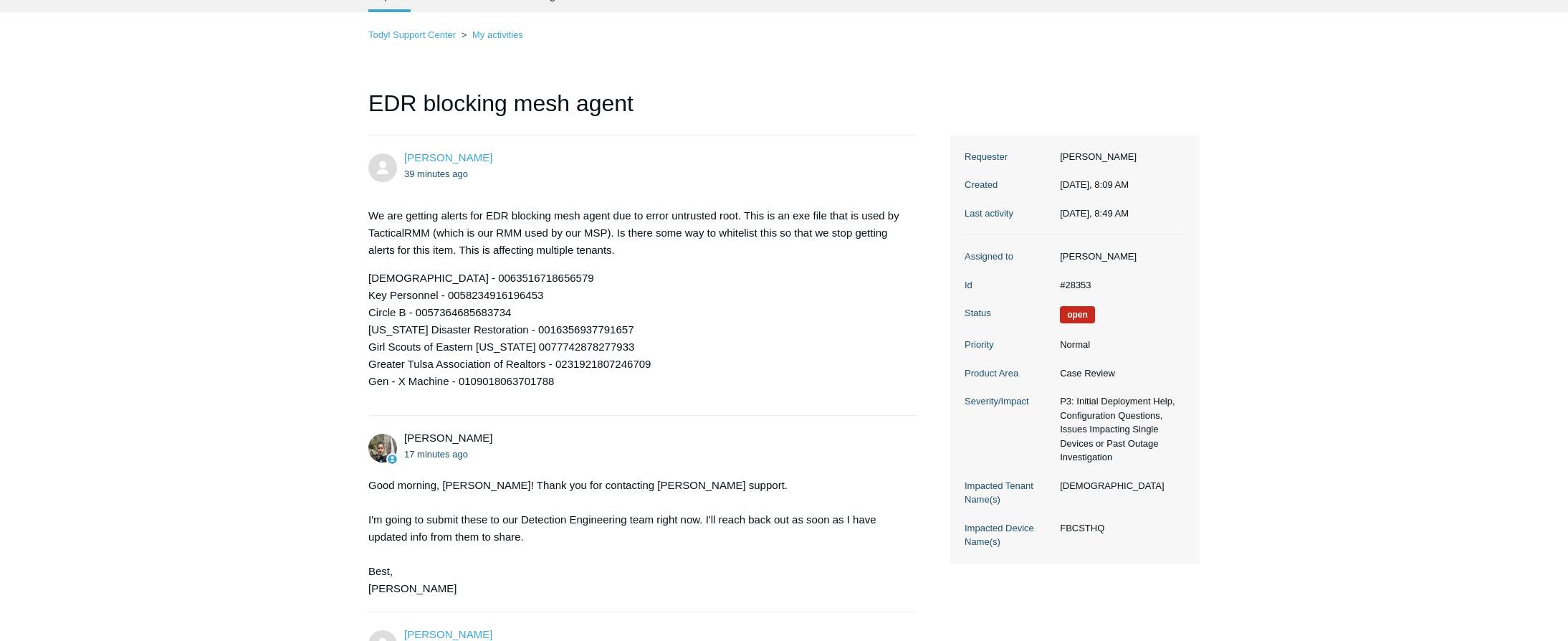
click at [634, 351] on p "Fellowship Bible Church - 0063516718656579 Key Personnel - 0058234916196453 Cir…" at bounding box center [635, 329] width 534 height 120
click at [137, 258] on main "Requests Contributions Following Todyl Support Center My activities EDR blockin…" at bounding box center [784, 460] width 1568 height 960
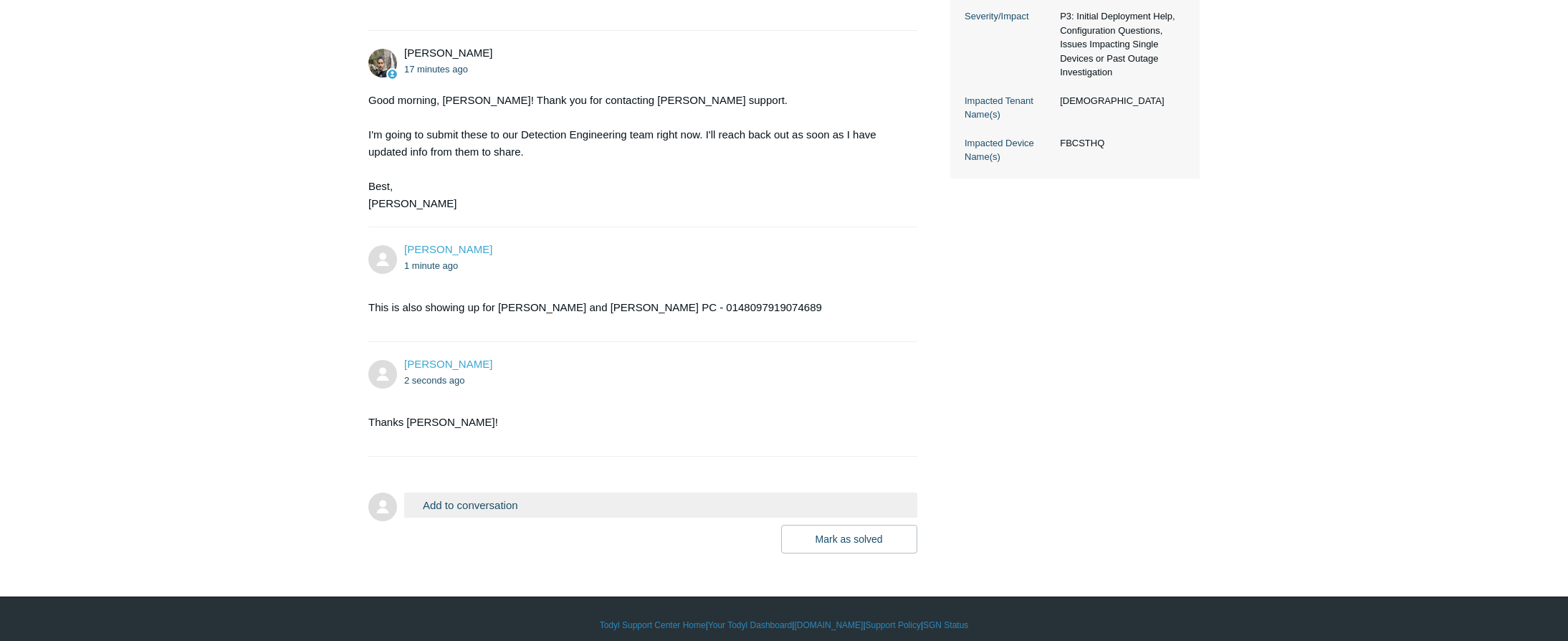
scroll to position [469, 0]
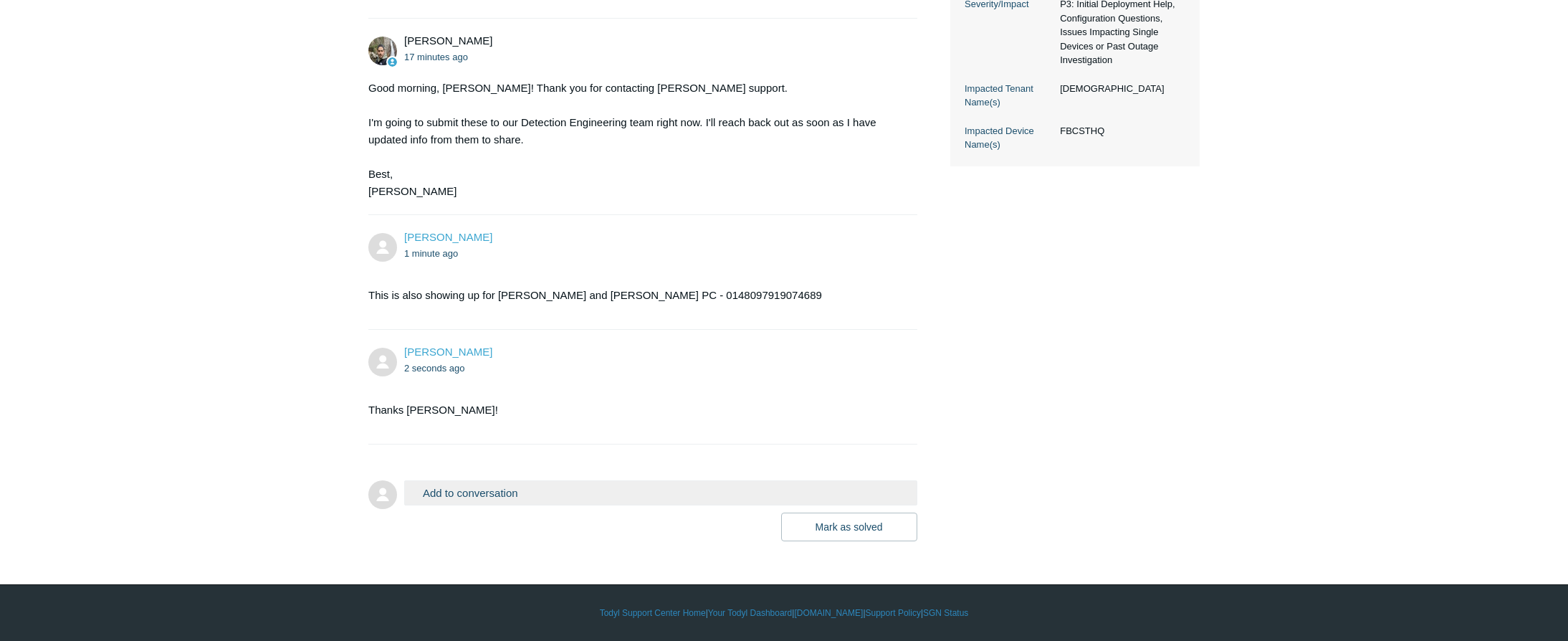
click at [492, 490] on button "Add to conversation" at bounding box center [661, 493] width 513 height 25
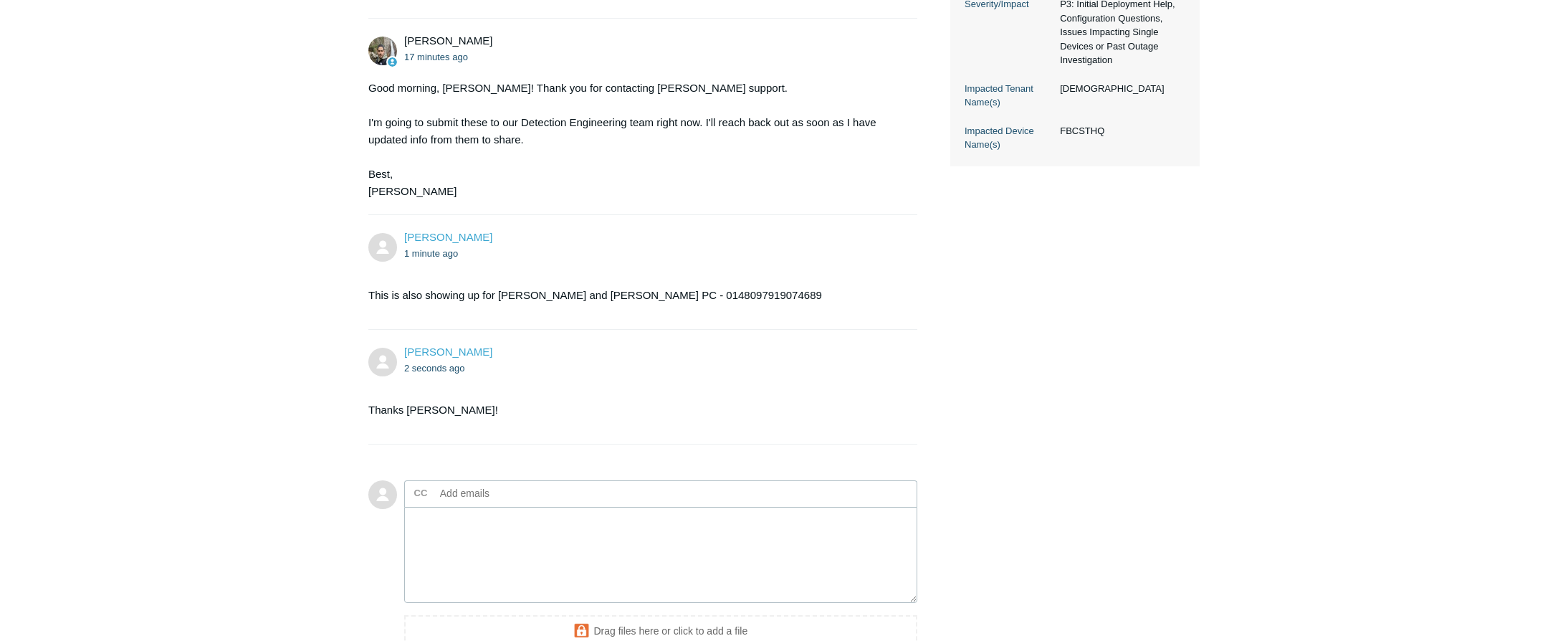
click at [488, 498] on input "text" at bounding box center [511, 493] width 154 height 21
type input "twebb@rkblack.com"
click at [485, 541] on textarea "Add your reply" at bounding box center [661, 555] width 513 height 97
click at [463, 522] on textarea "I'm adding thomas onto this thread also." at bounding box center [661, 555] width 513 height 97
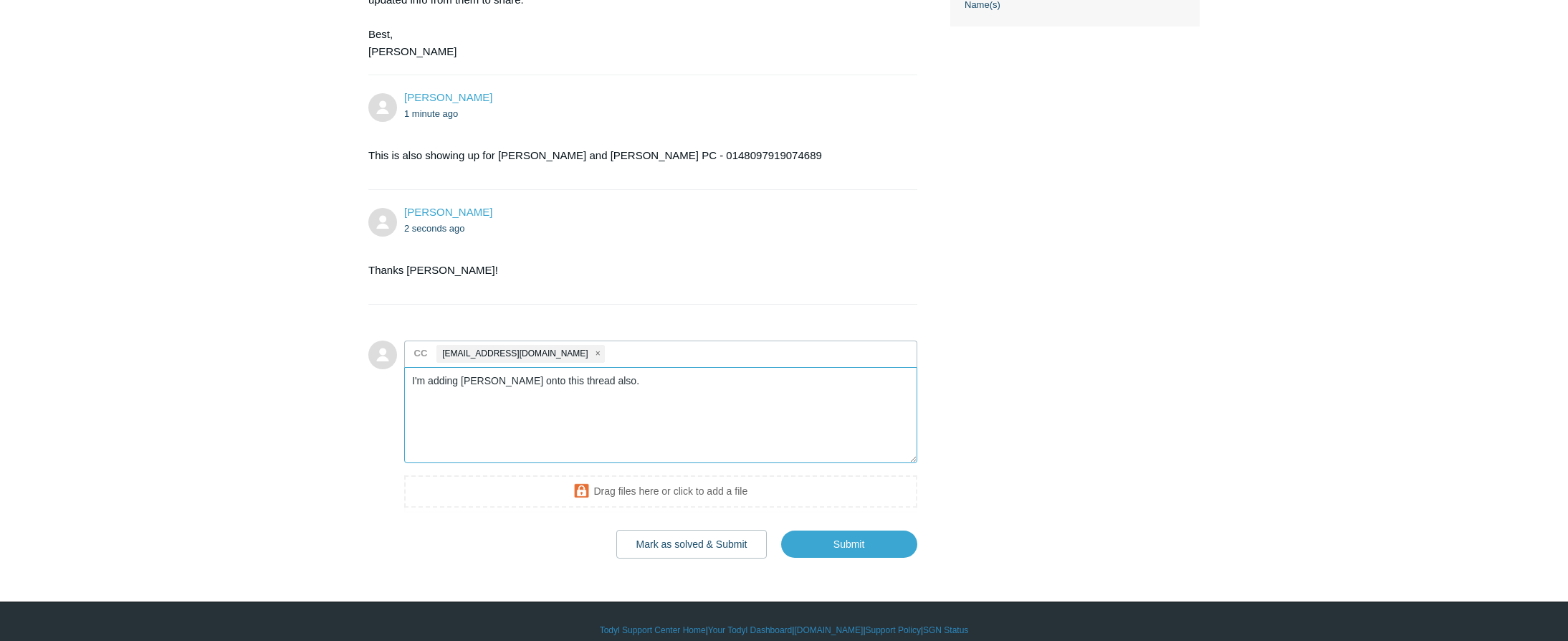
scroll to position [626, 0]
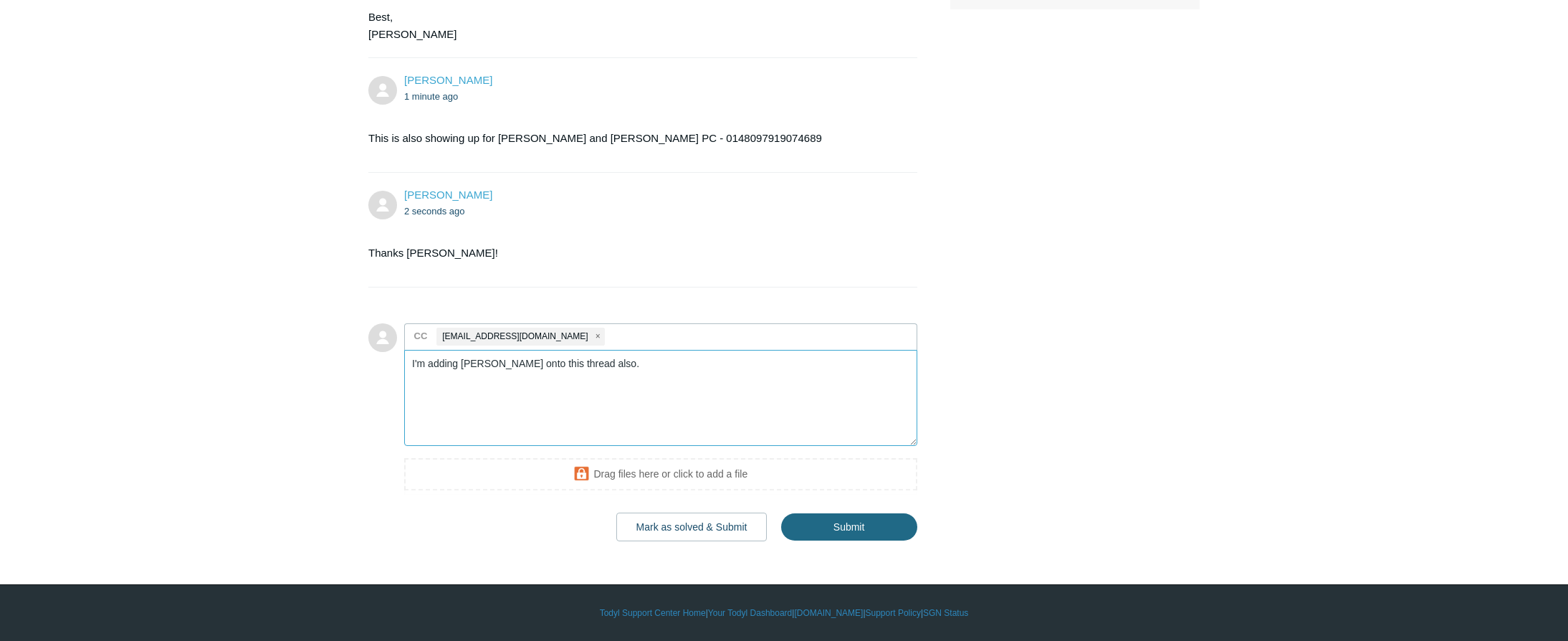
type textarea "I'm adding [PERSON_NAME] onto this thread also."
click at [857, 531] on input "Submit" at bounding box center [849, 528] width 136 height 28
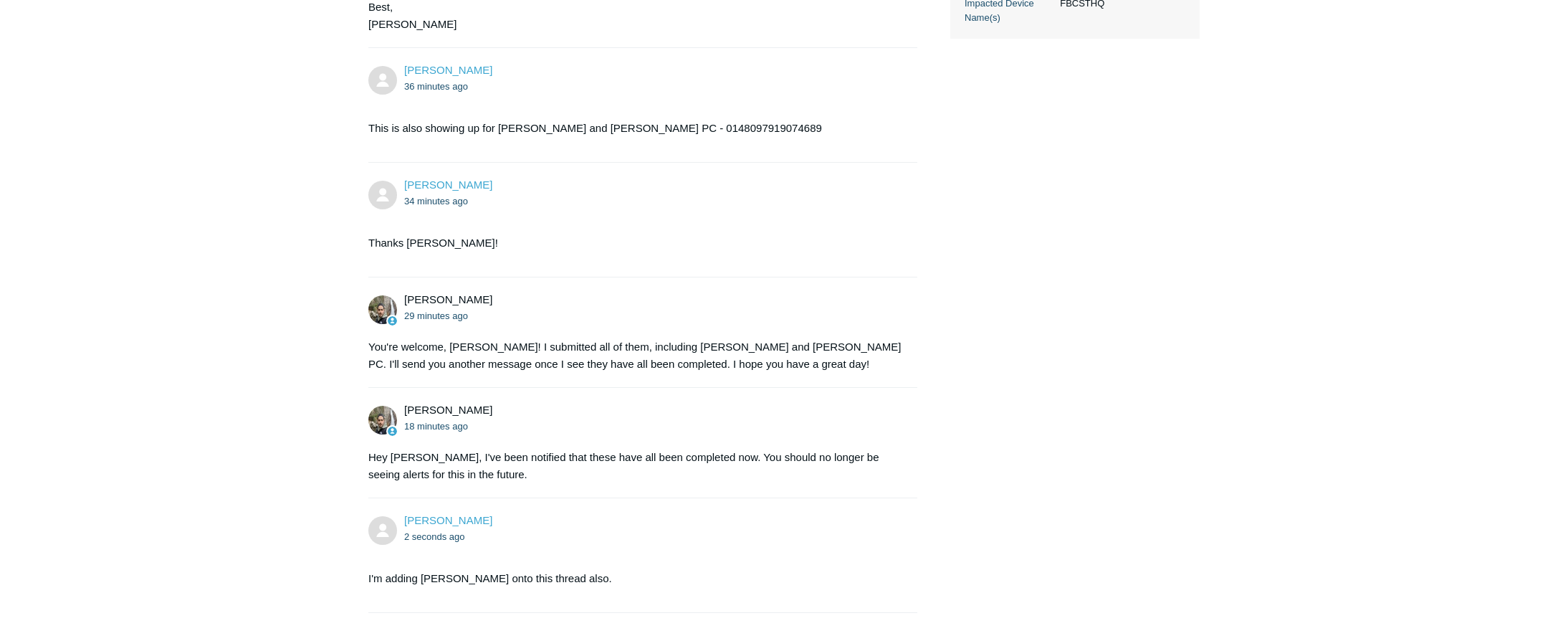
scroll to position [717, 0]
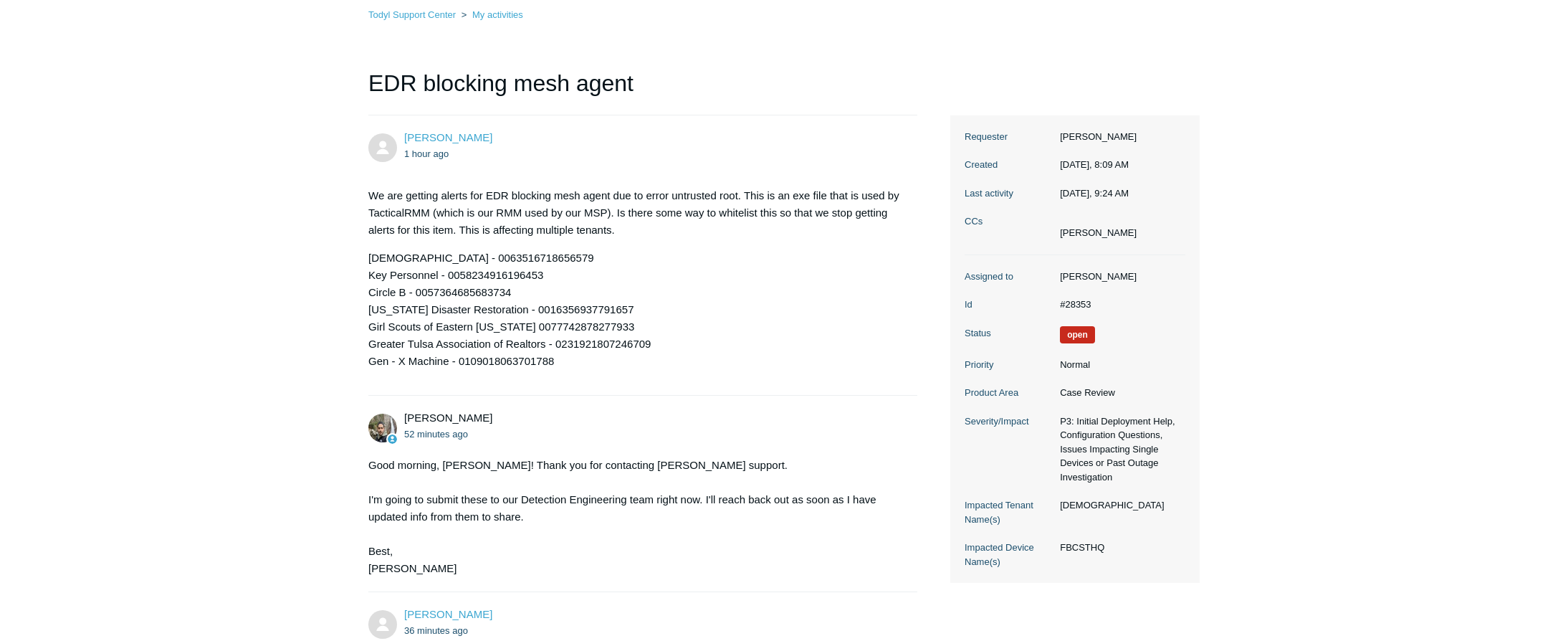
scroll to position [0, 0]
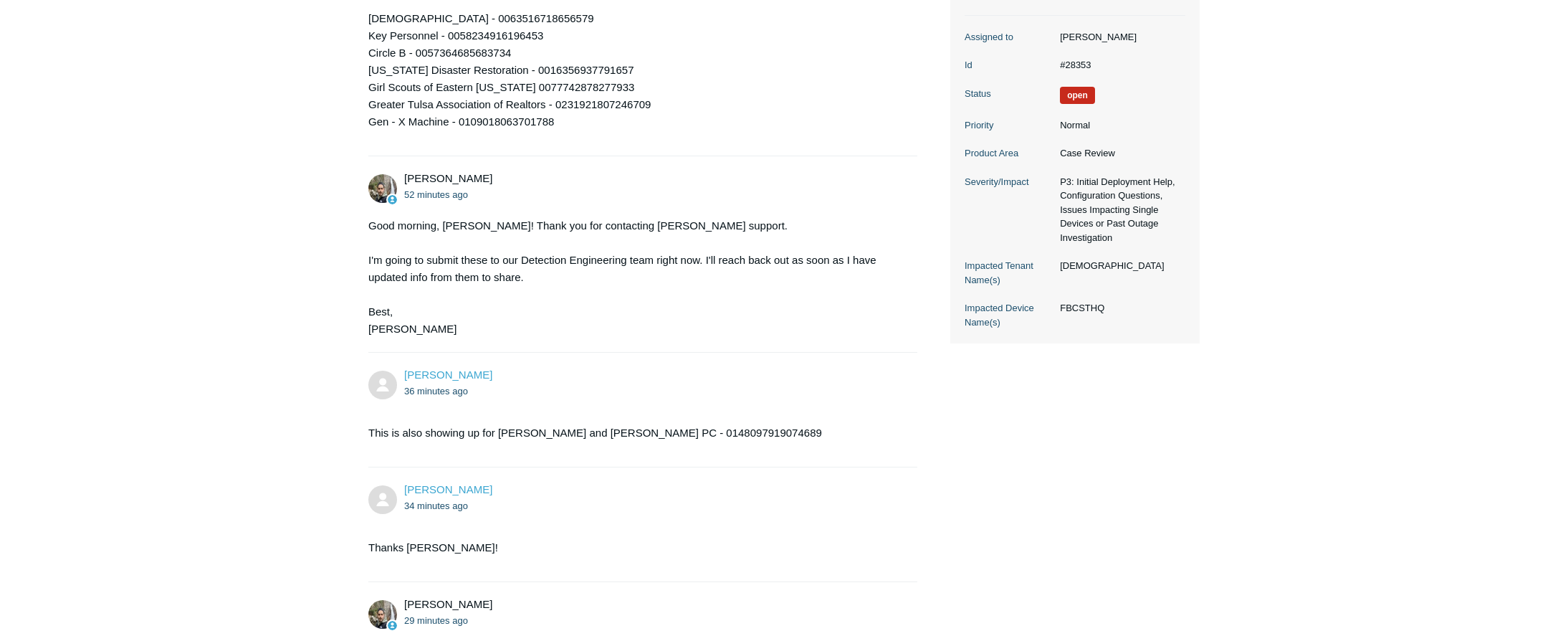
scroll to position [359, 0]
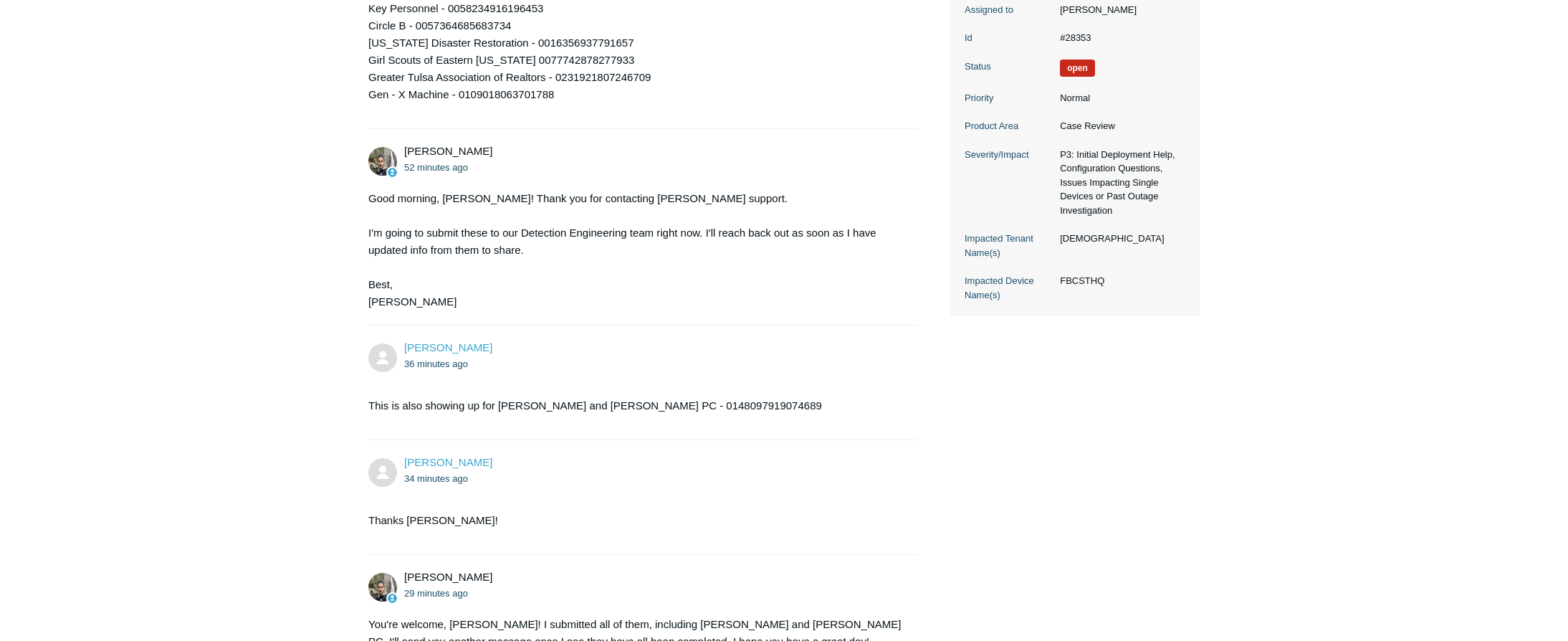
click at [230, 339] on main "Requests Contributions Following Todyl Support Center My activities EDR blockin…" at bounding box center [784, 340] width 1568 height 1295
click at [691, 361] on ul "36 minutes ago" at bounding box center [654, 364] width 499 height 17
click at [142, 190] on main "Requests Contributions Following Todyl Support Center My activities EDR blockin…" at bounding box center [784, 340] width 1568 height 1295
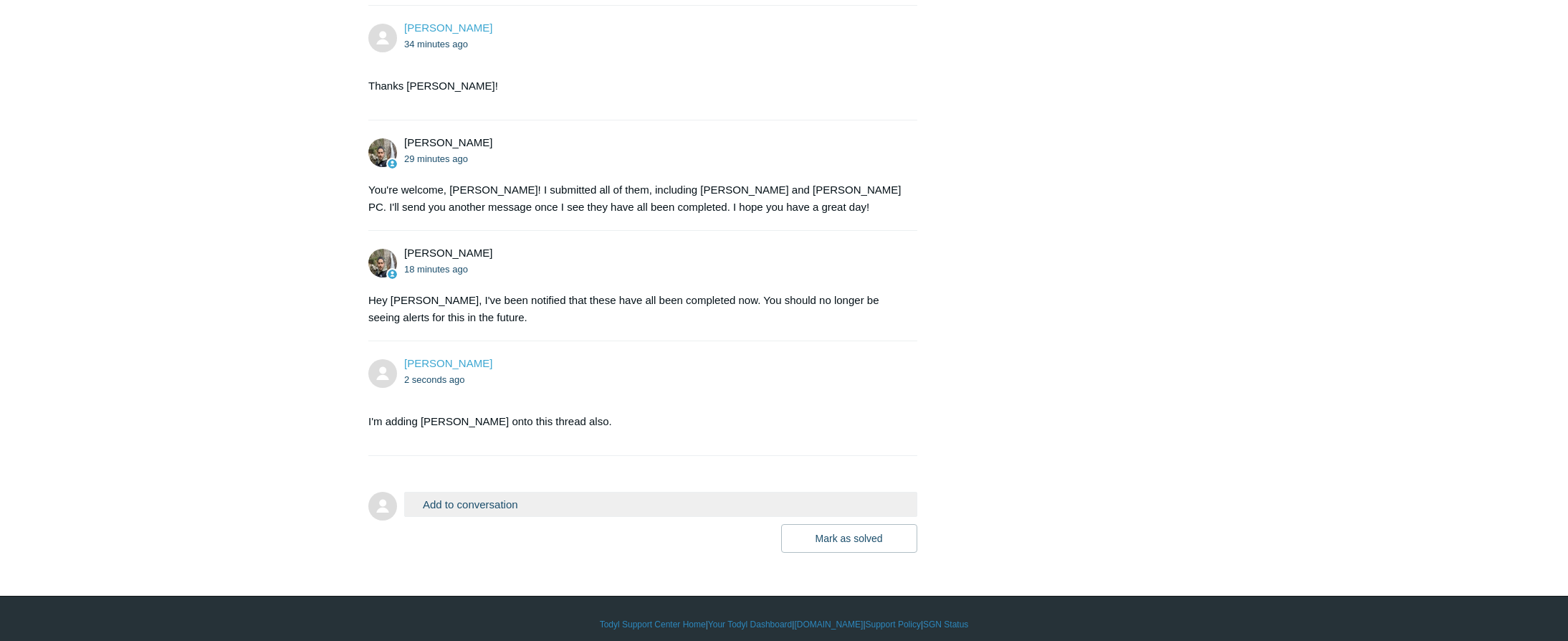
scroll to position [805, 0]
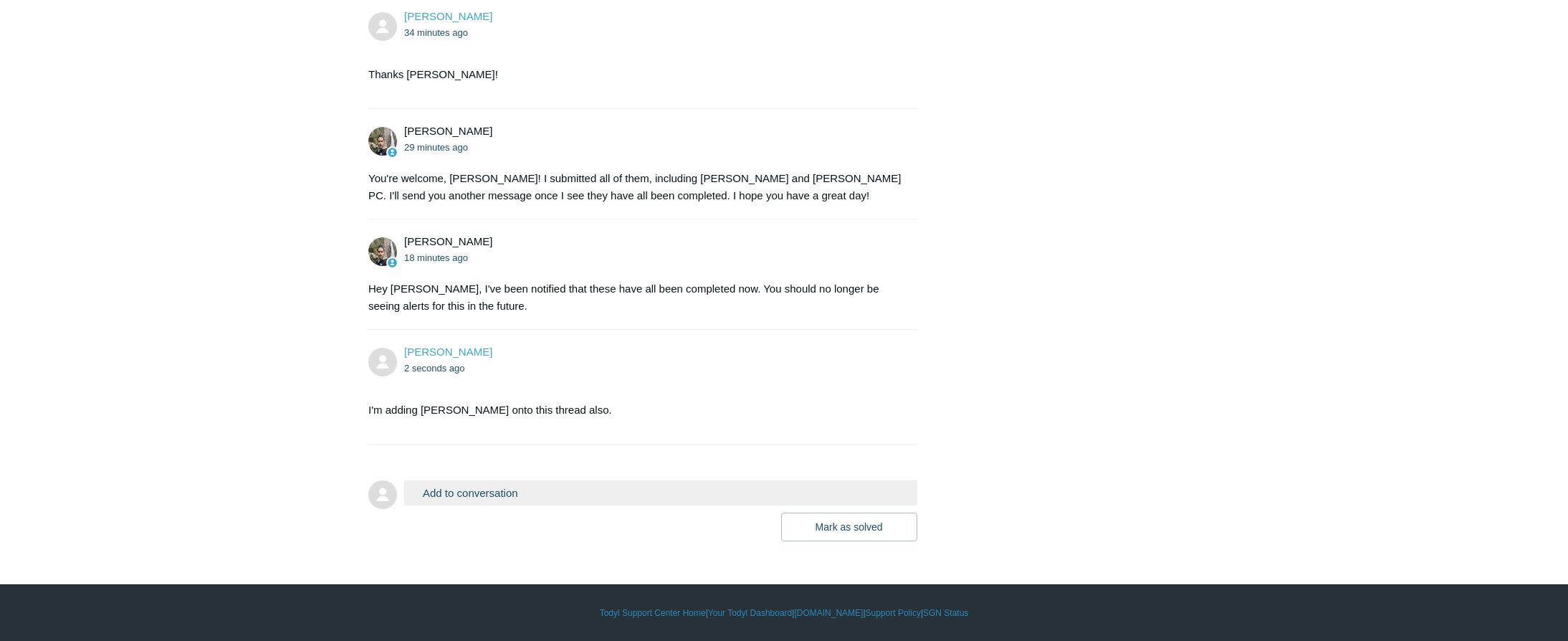
click at [565, 496] on button "Add to conversation" at bounding box center [661, 493] width 513 height 25
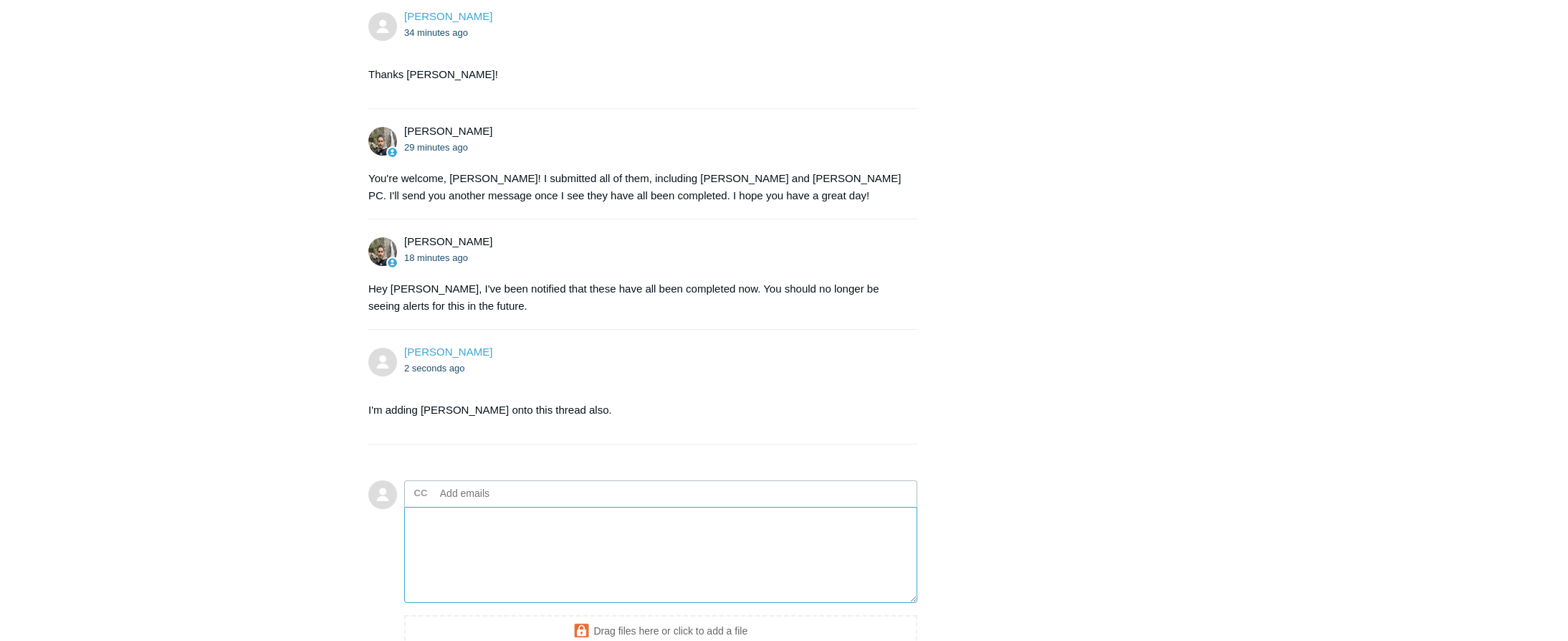
click at [508, 541] on textarea "Add your reply" at bounding box center [661, 555] width 513 height 97
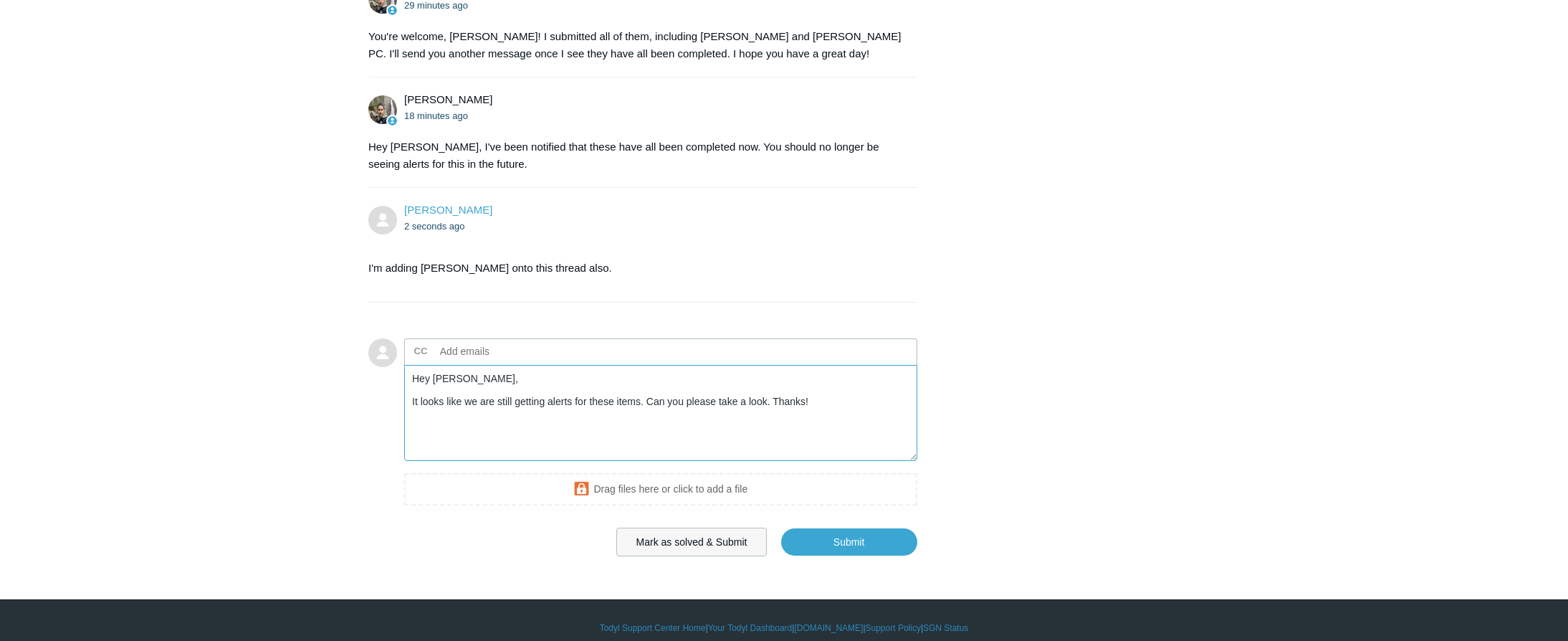
scroll to position [962, 0]
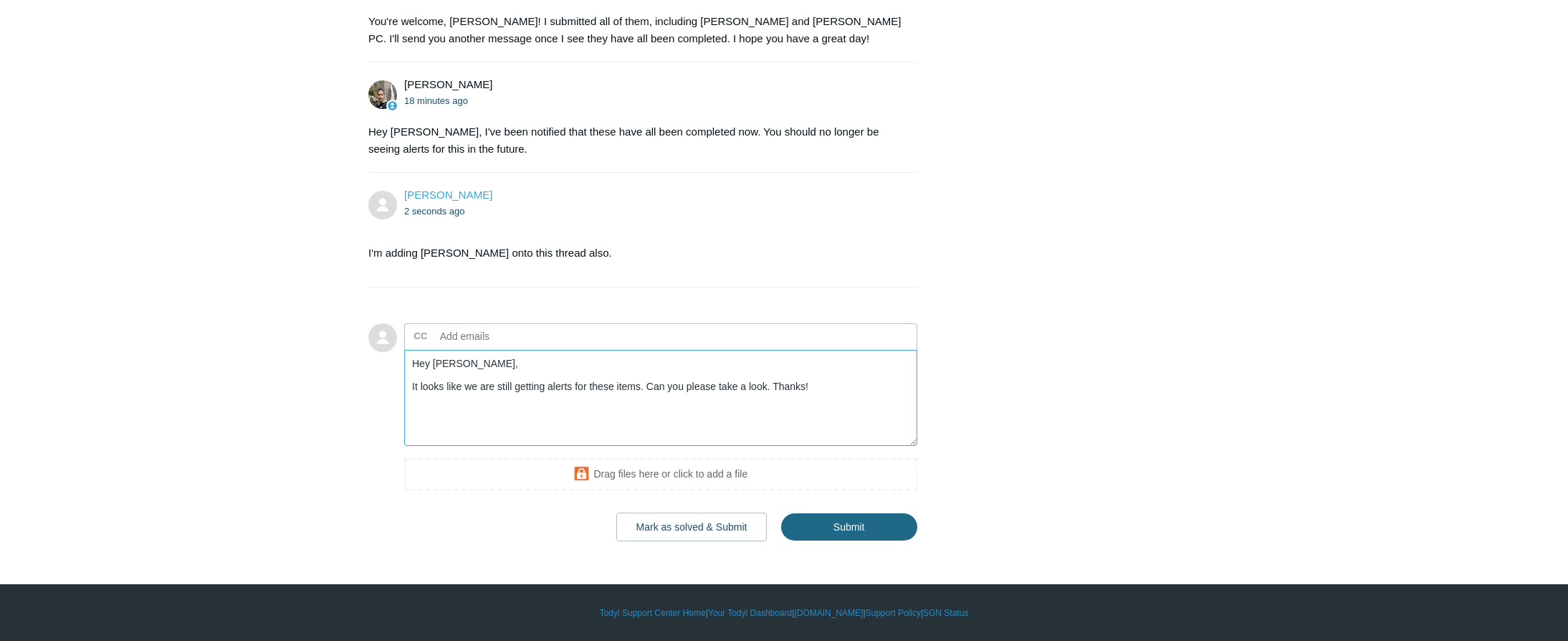
type textarea "Hey [PERSON_NAME], It looks like we are still getting alerts for these items. C…"
click at [850, 521] on input "Submit" at bounding box center [849, 528] width 136 height 28
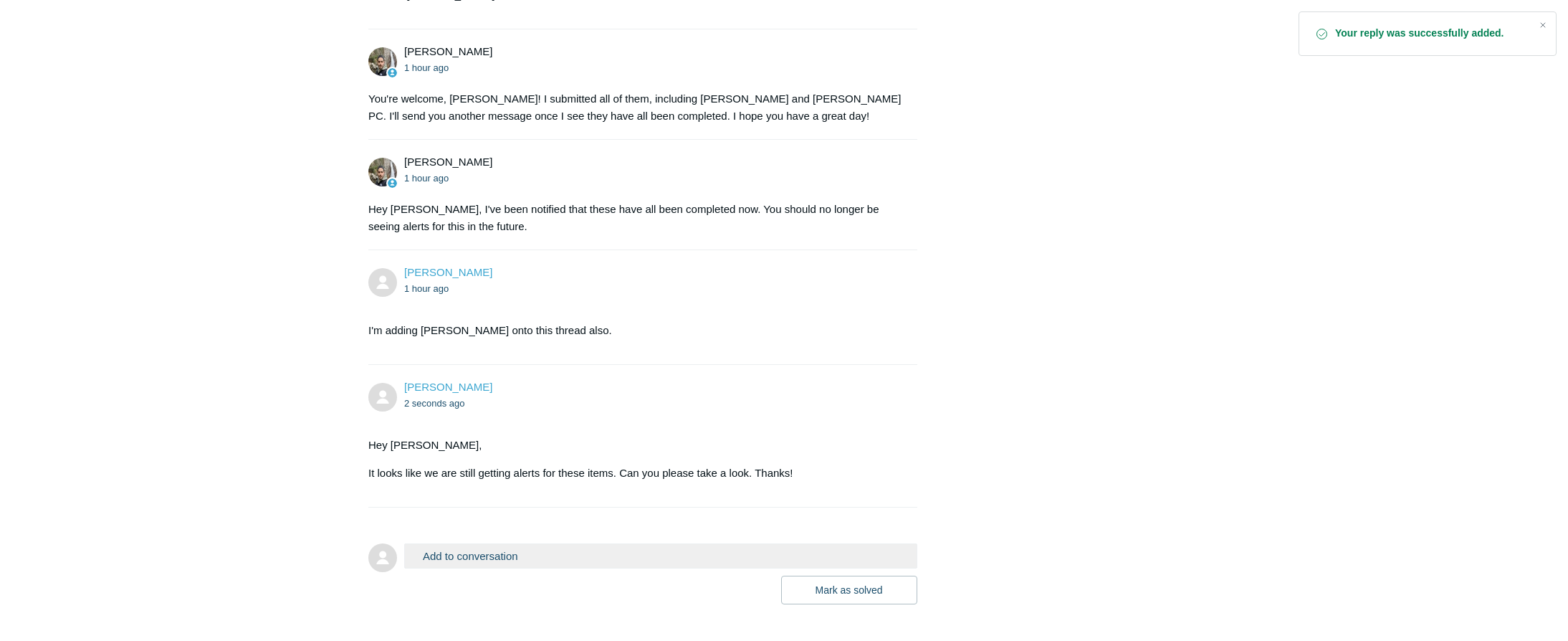
scroll to position [932, 0]
